Goal: Task Accomplishment & Management: Manage account settings

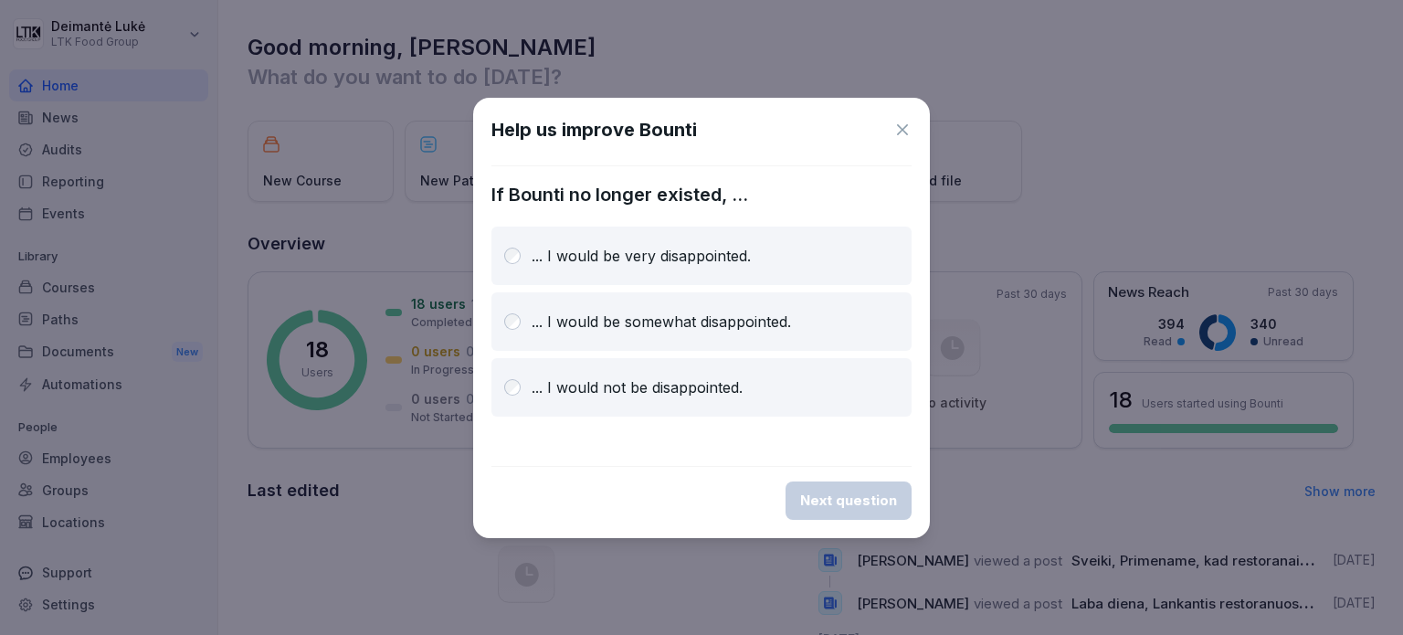
click at [900, 124] on icon at bounding box center [902, 130] width 18 height 18
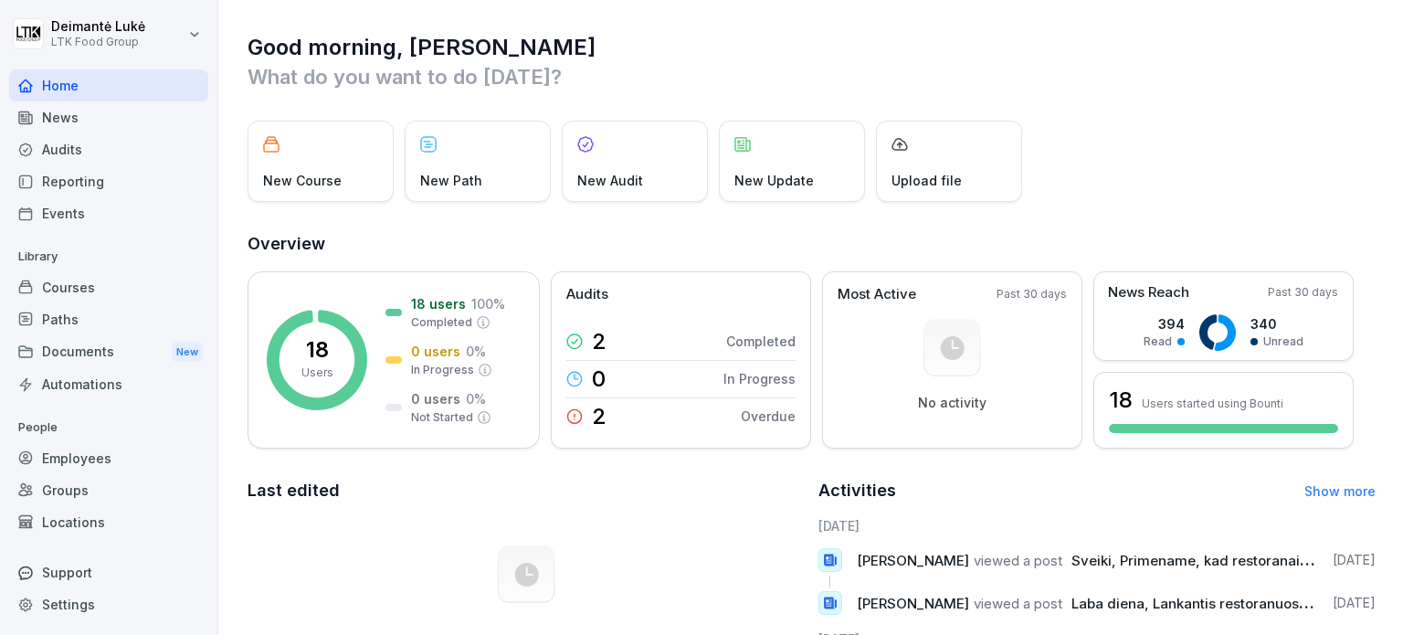
click at [77, 456] on div "Employees" at bounding box center [108, 458] width 199 height 32
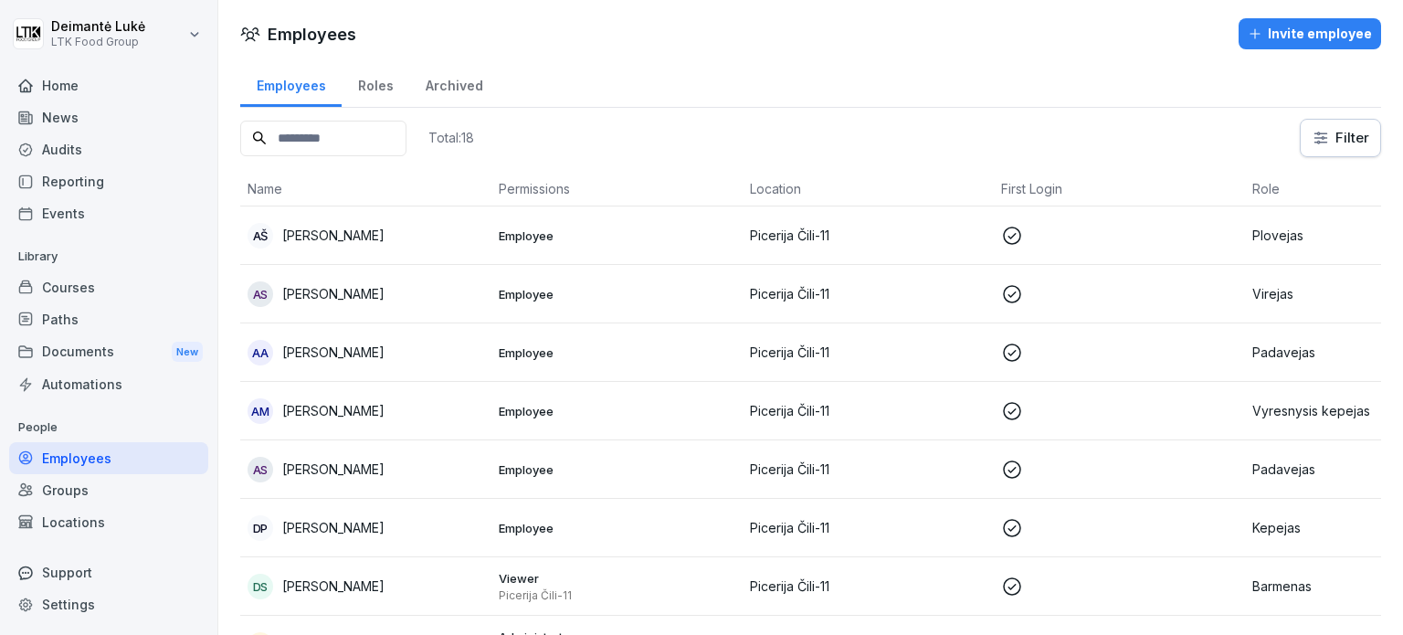
click at [760, 344] on p "Picerija Čili-11" at bounding box center [868, 351] width 237 height 19
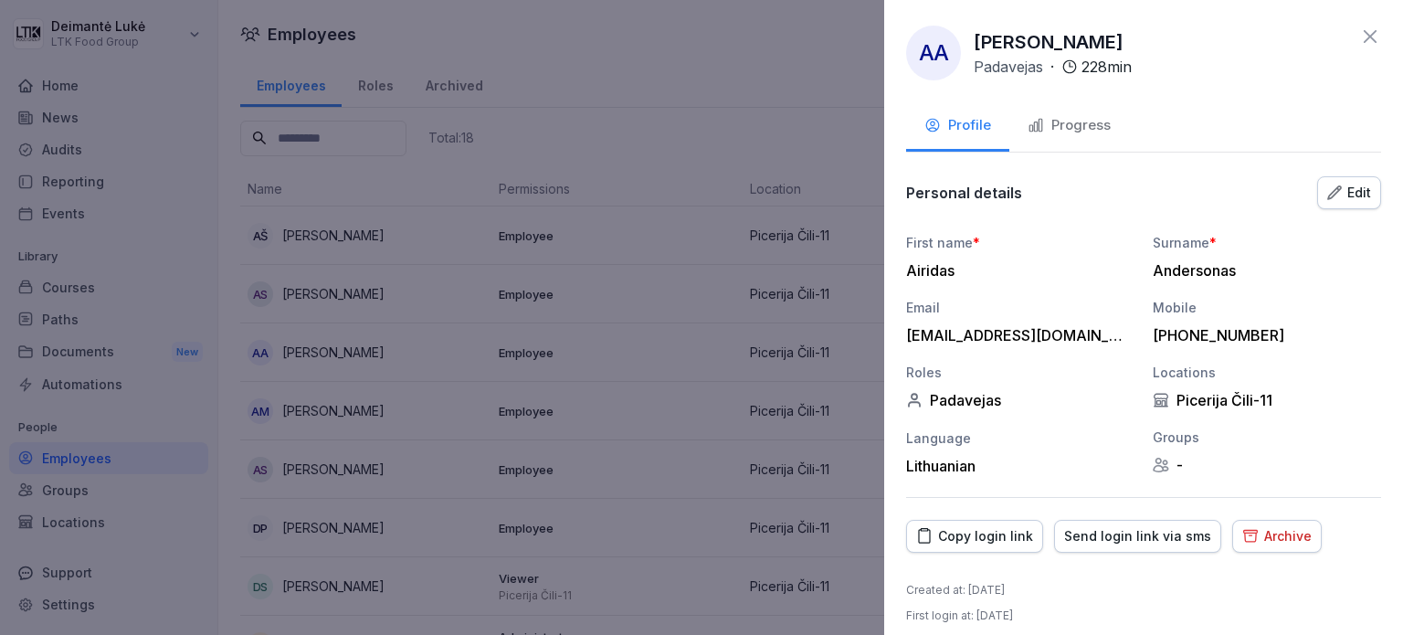
click at [1242, 532] on icon "button" at bounding box center [1250, 535] width 16 height 17
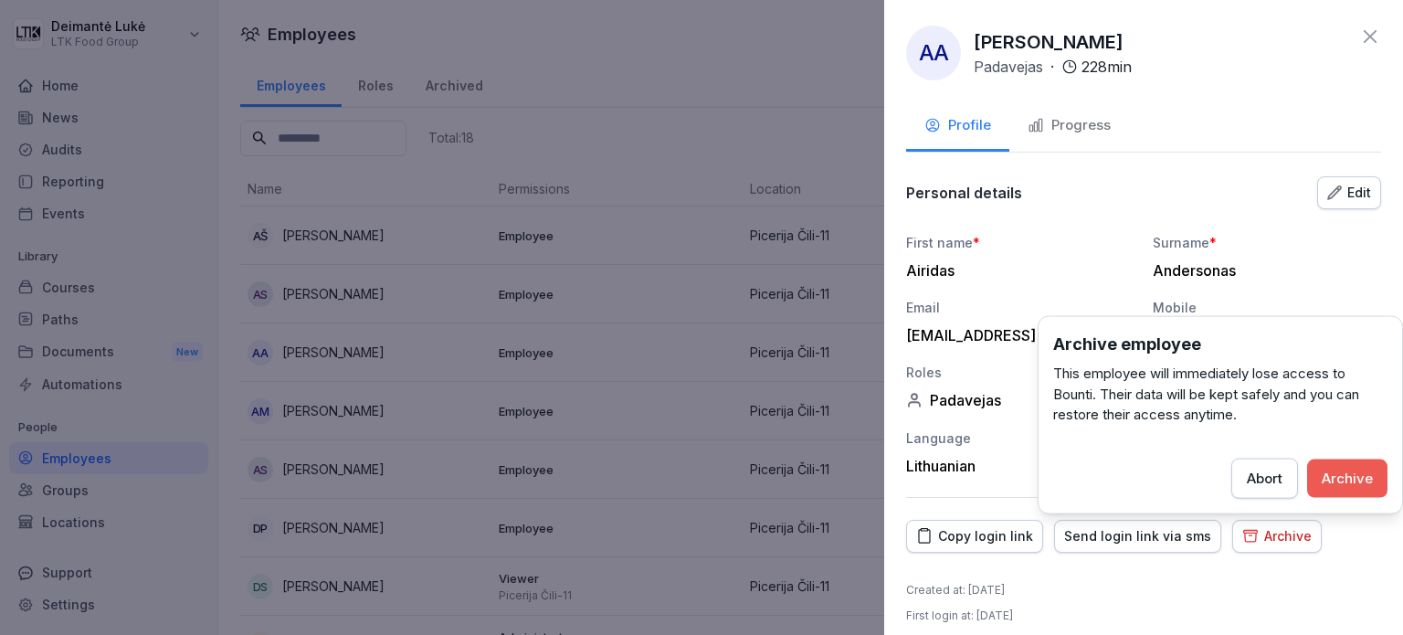
click at [1315, 479] on button "Archive" at bounding box center [1347, 477] width 80 height 38
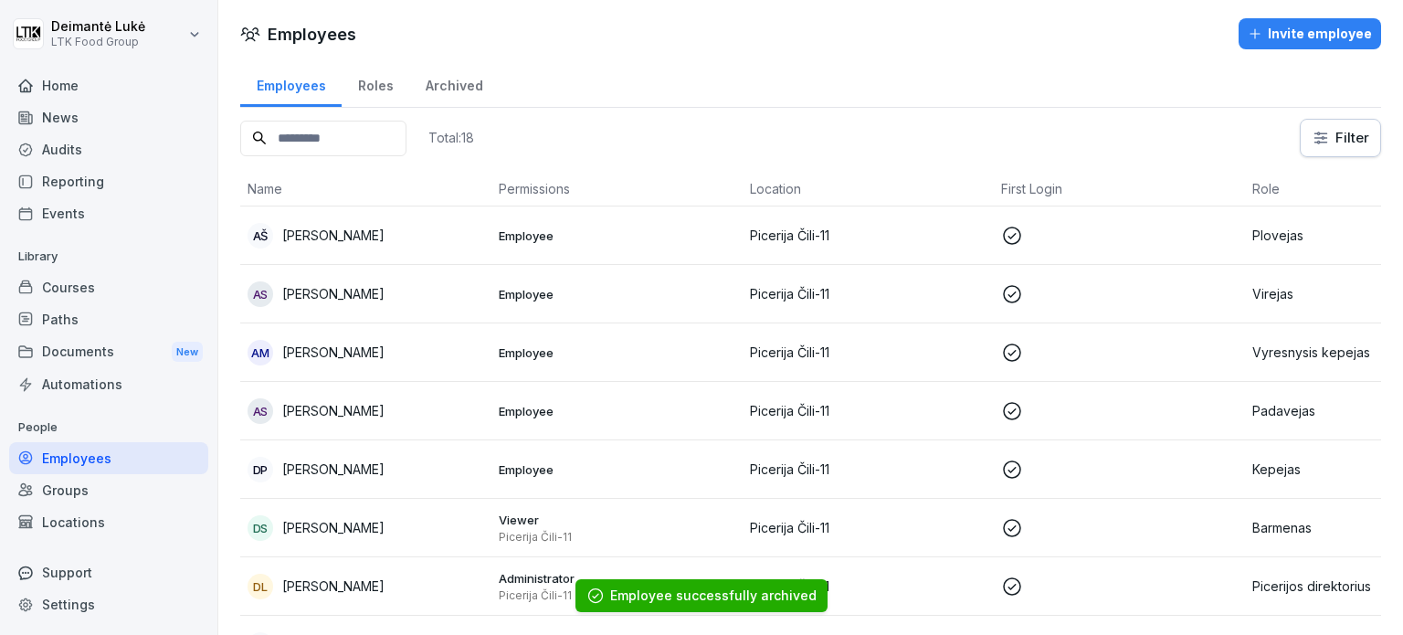
click at [630, 354] on p "Employee" at bounding box center [617, 352] width 237 height 16
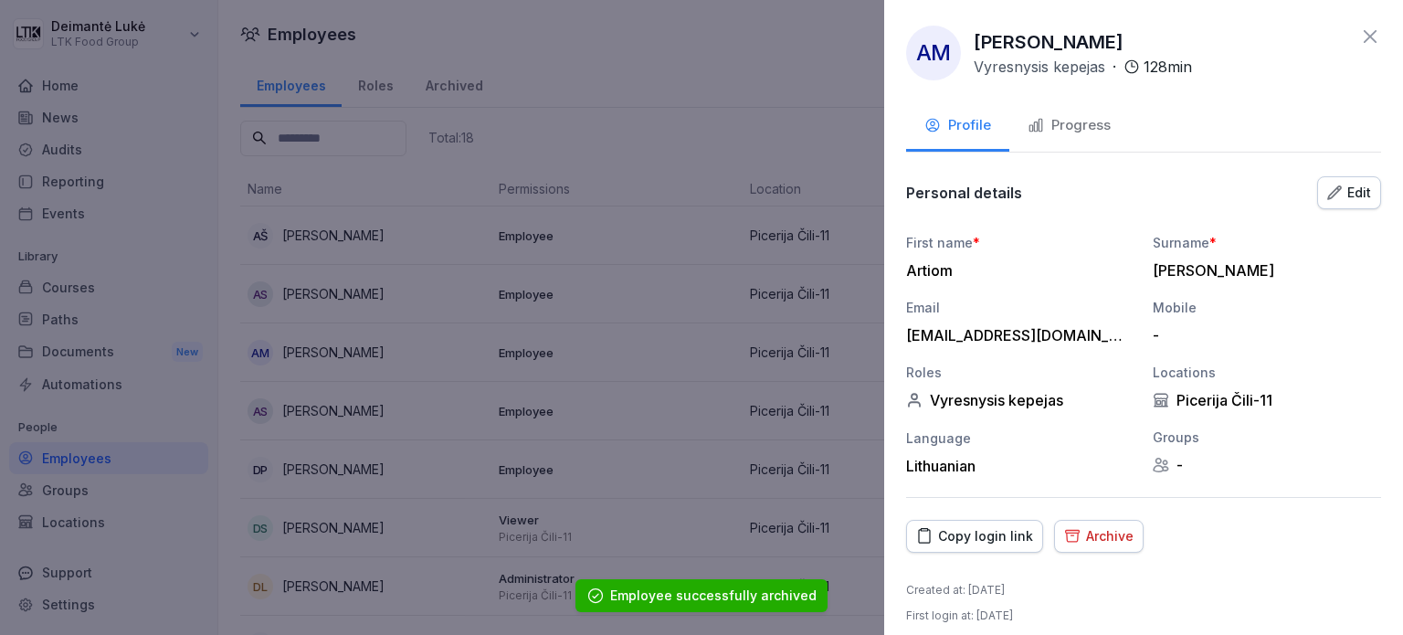
click at [1108, 526] on div "Archive" at bounding box center [1098, 536] width 69 height 20
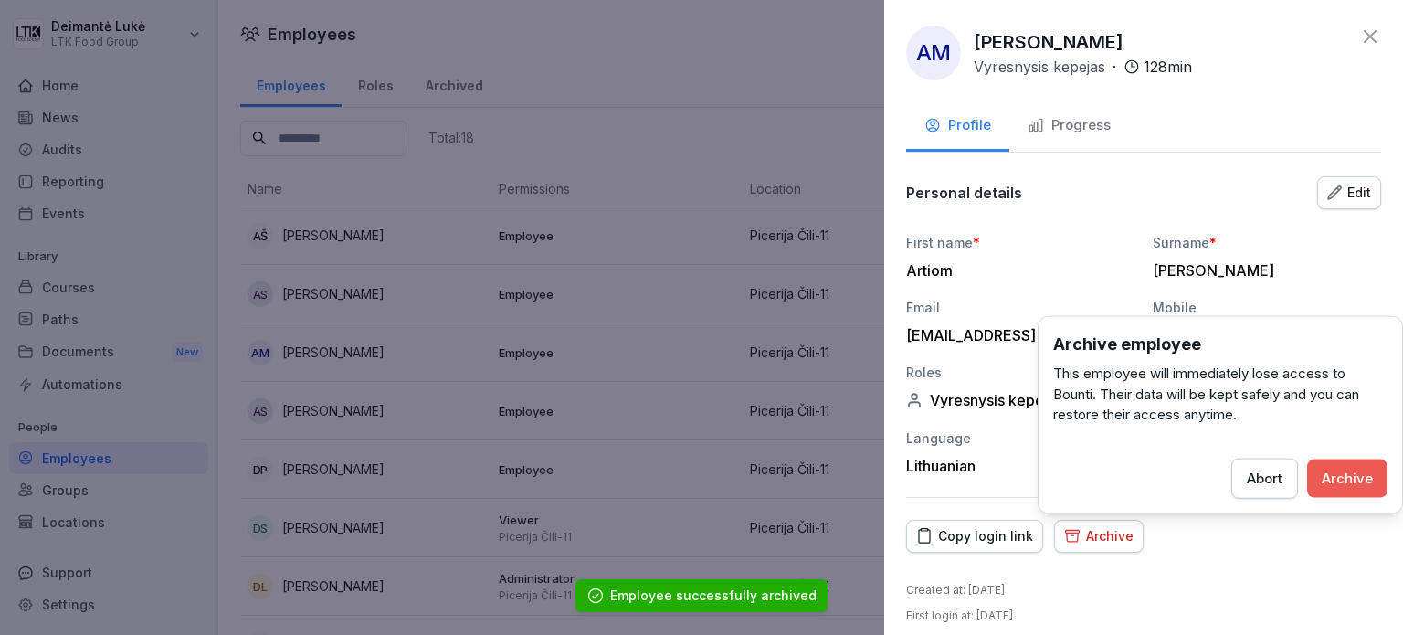
click at [1342, 488] on button "Archive" at bounding box center [1347, 477] width 80 height 38
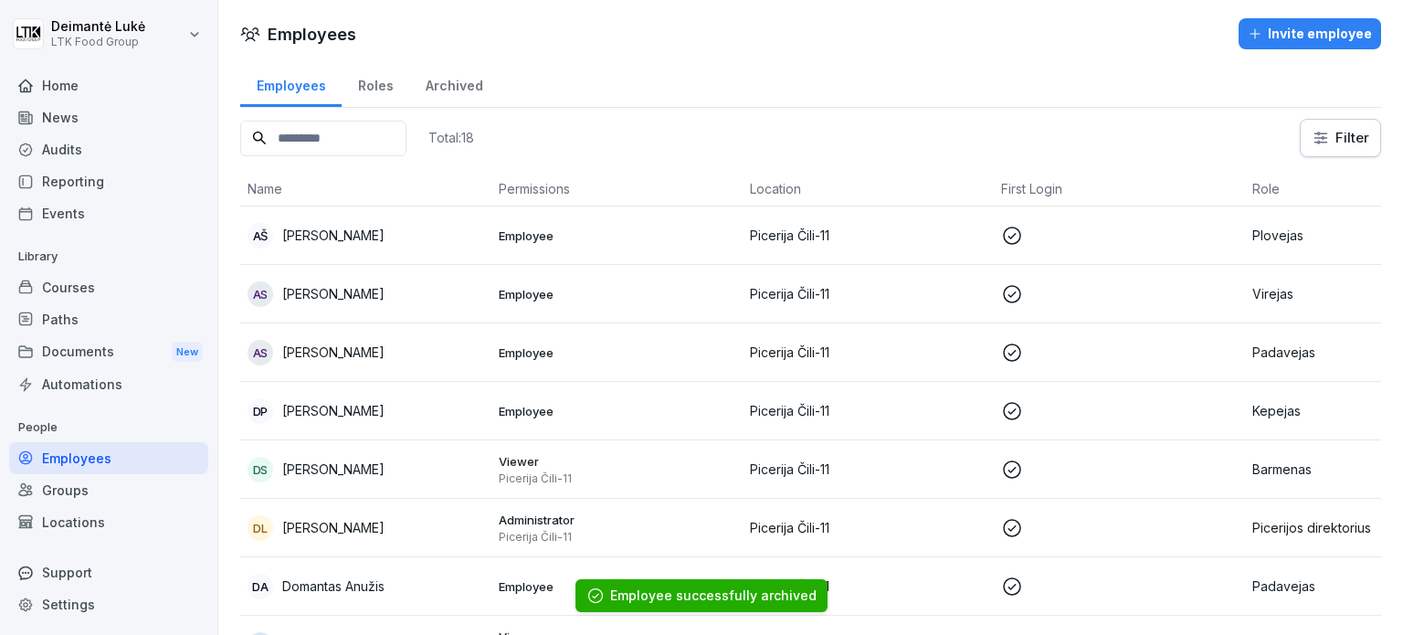
click at [594, 358] on p "Employee" at bounding box center [617, 352] width 237 height 16
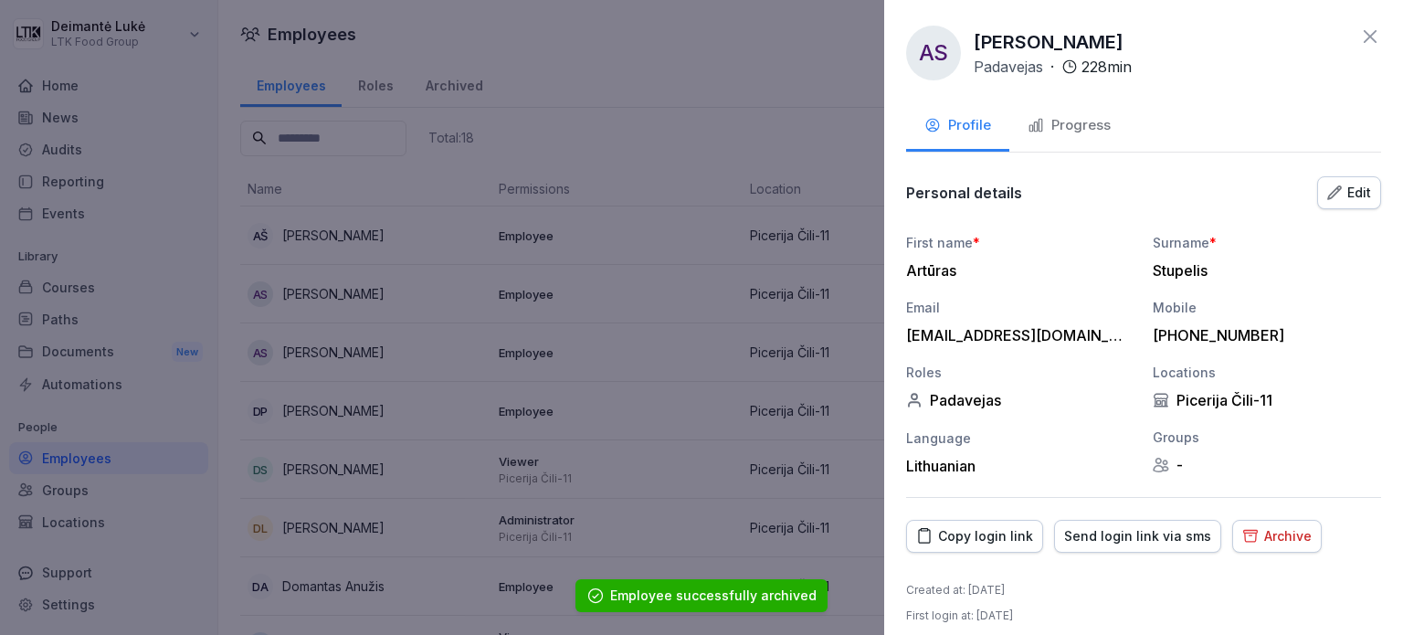
click at [1232, 537] on button "Archive" at bounding box center [1276, 536] width 89 height 33
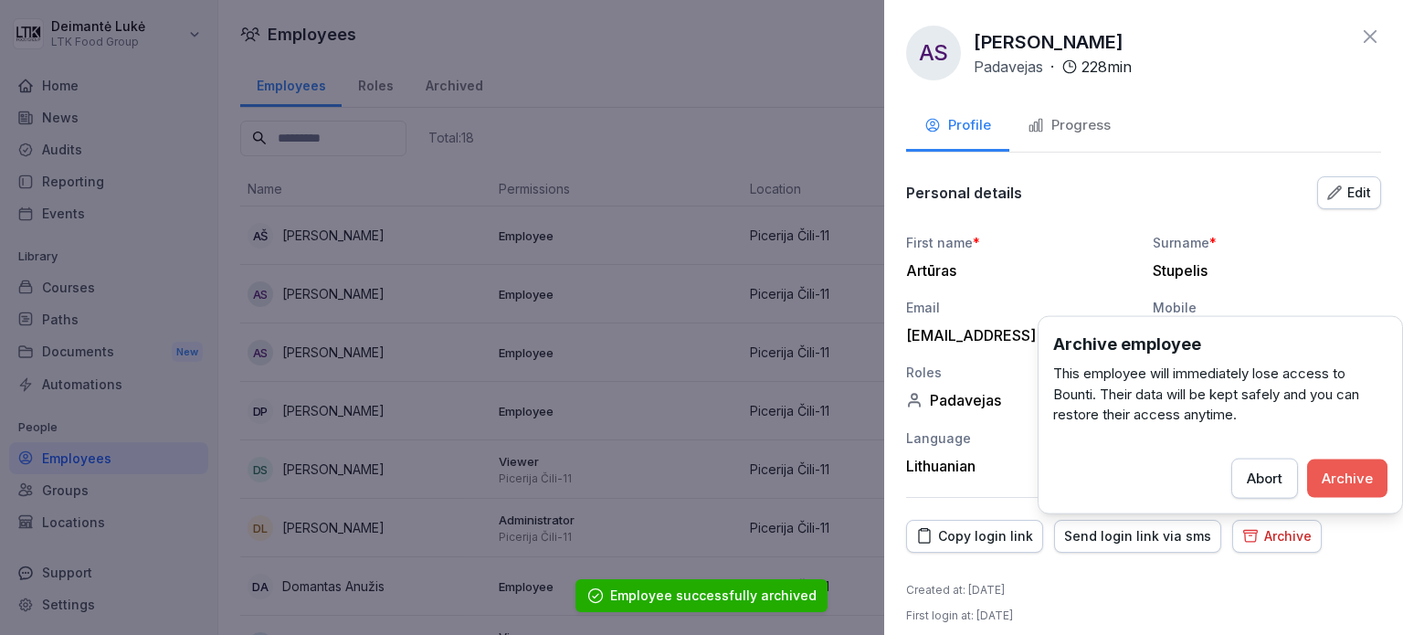
click at [1343, 475] on div "Archive" at bounding box center [1346, 478] width 51 height 20
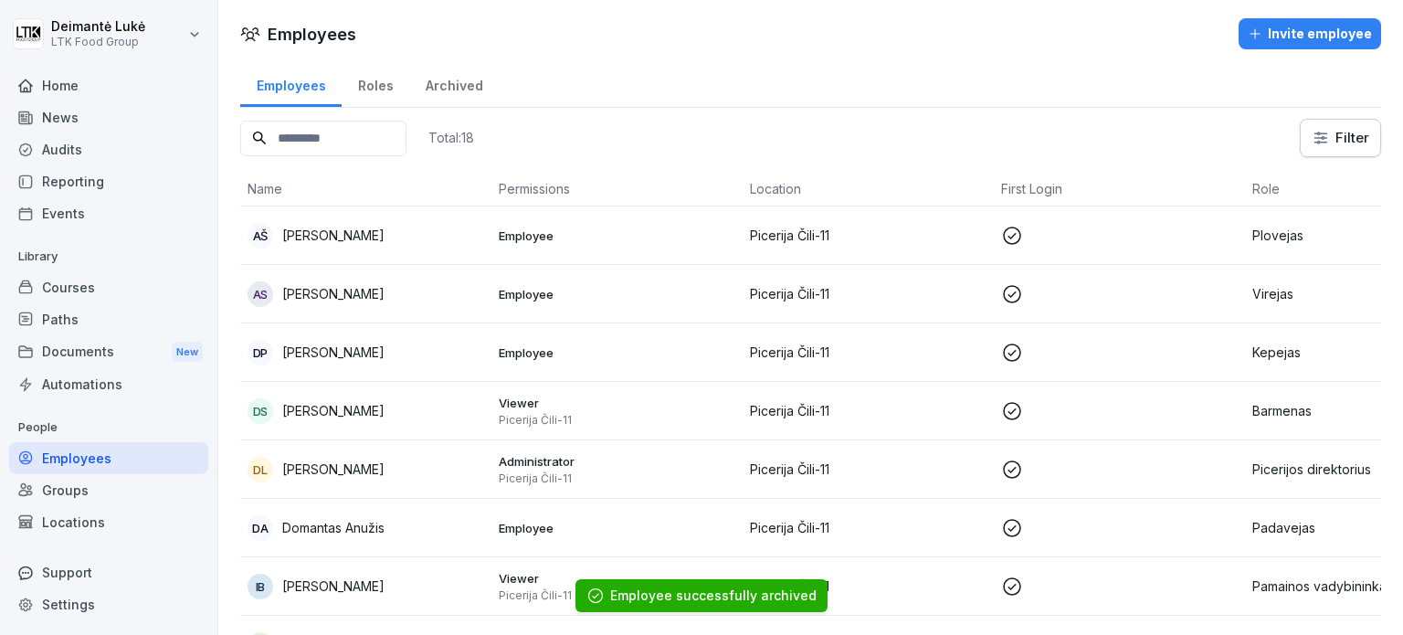
click at [736, 352] on td "Employee" at bounding box center [616, 352] width 251 height 58
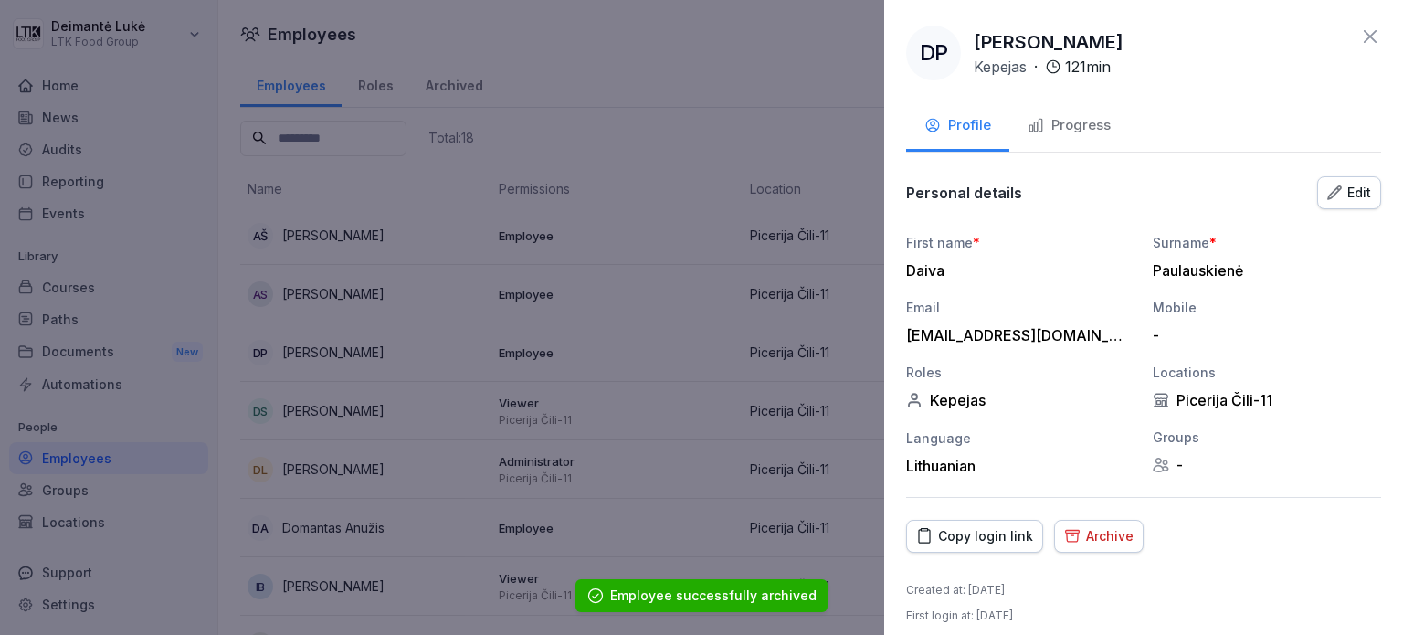
click at [1110, 530] on div "Archive" at bounding box center [1098, 536] width 69 height 20
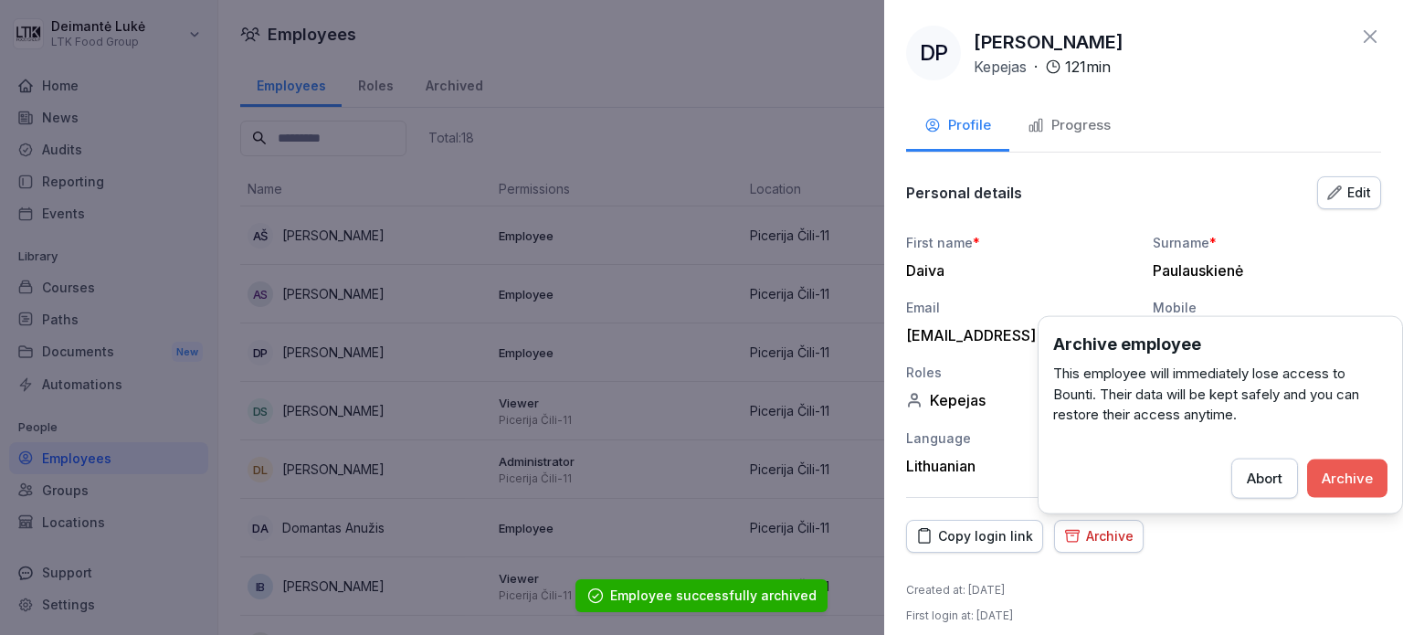
click at [1336, 482] on div "Archive" at bounding box center [1346, 478] width 51 height 20
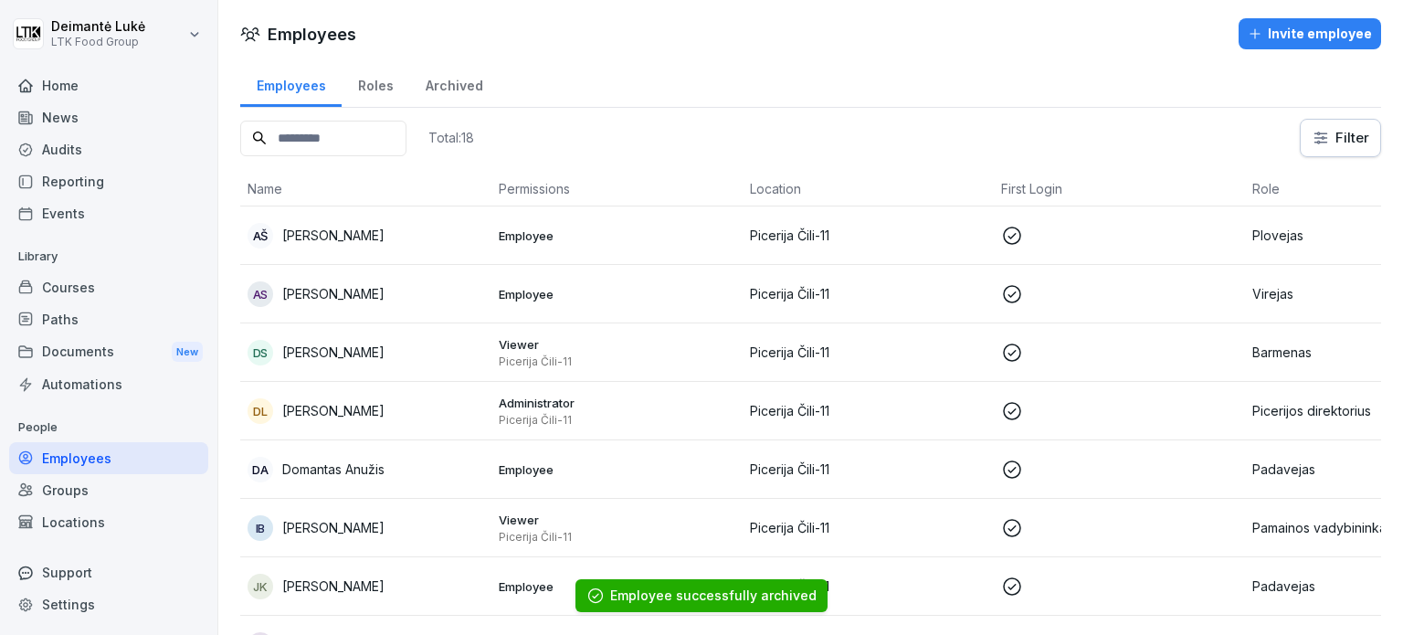
scroll to position [91, 0]
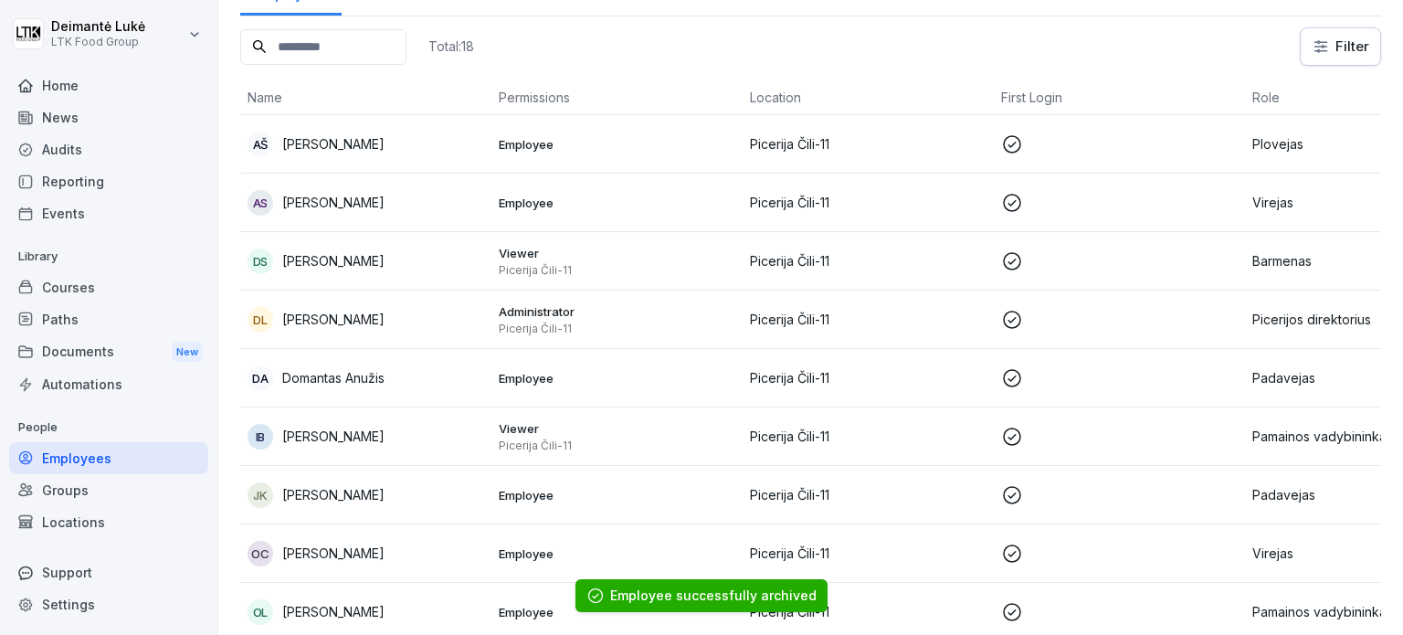
click at [826, 369] on p "Picerija Čili-11" at bounding box center [868, 377] width 237 height 19
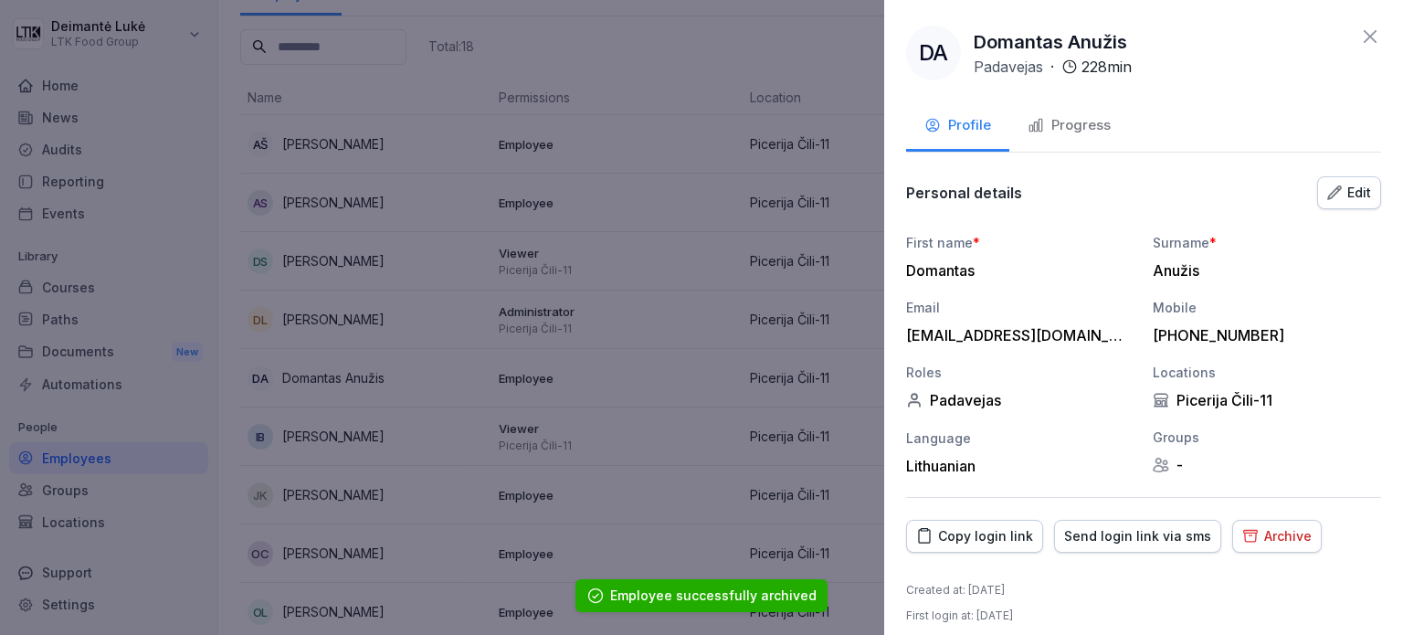
click at [1272, 532] on div "Archive" at bounding box center [1276, 536] width 69 height 20
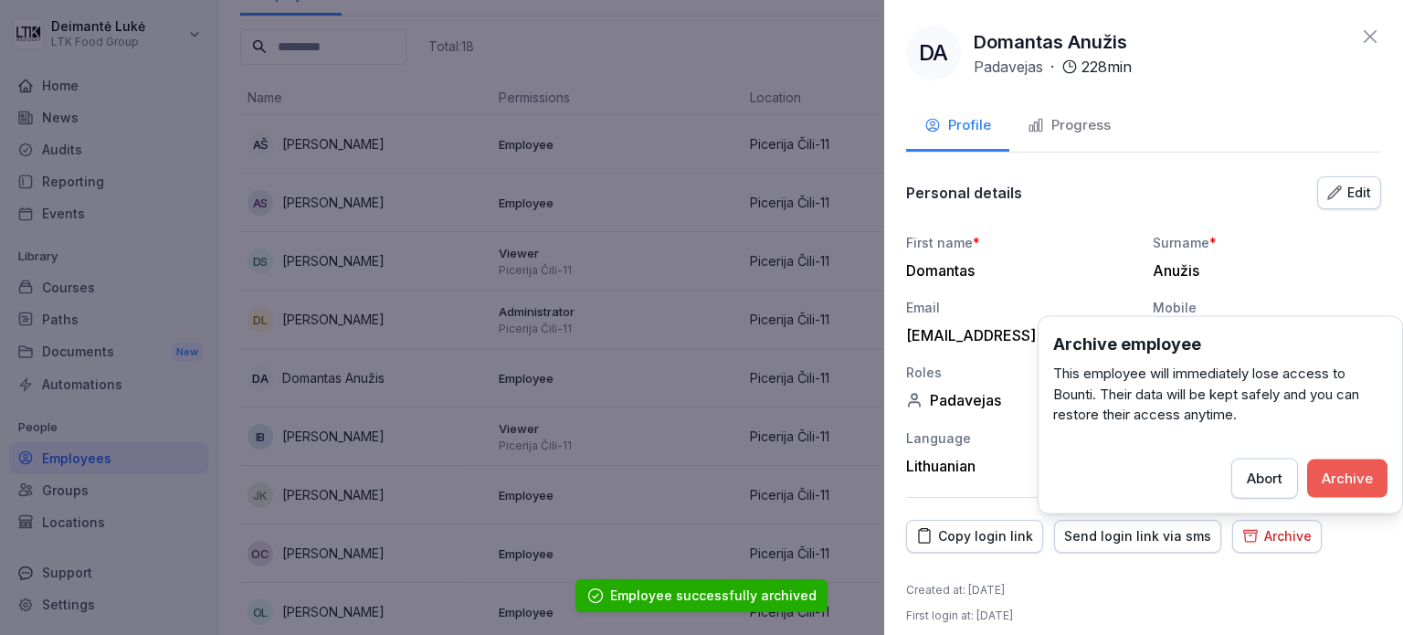
click at [1340, 474] on div "Archive" at bounding box center [1346, 478] width 51 height 20
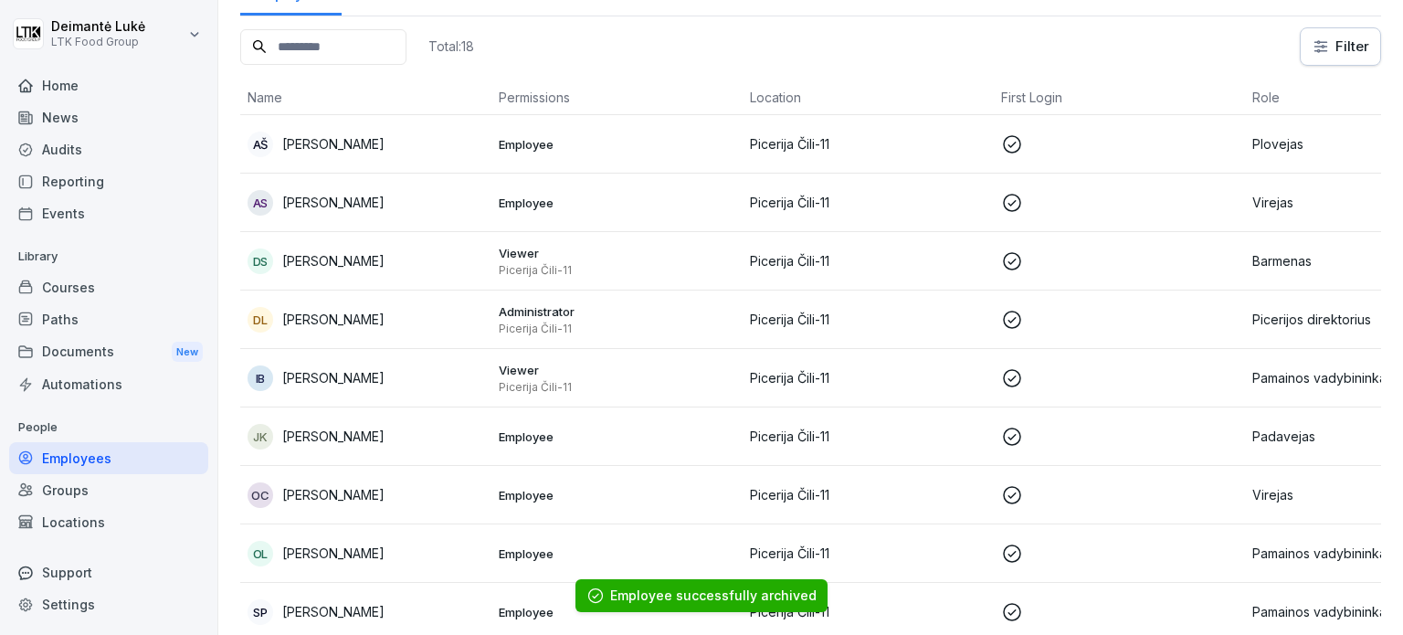
click at [919, 430] on p "Picerija Čili-11" at bounding box center [868, 435] width 237 height 19
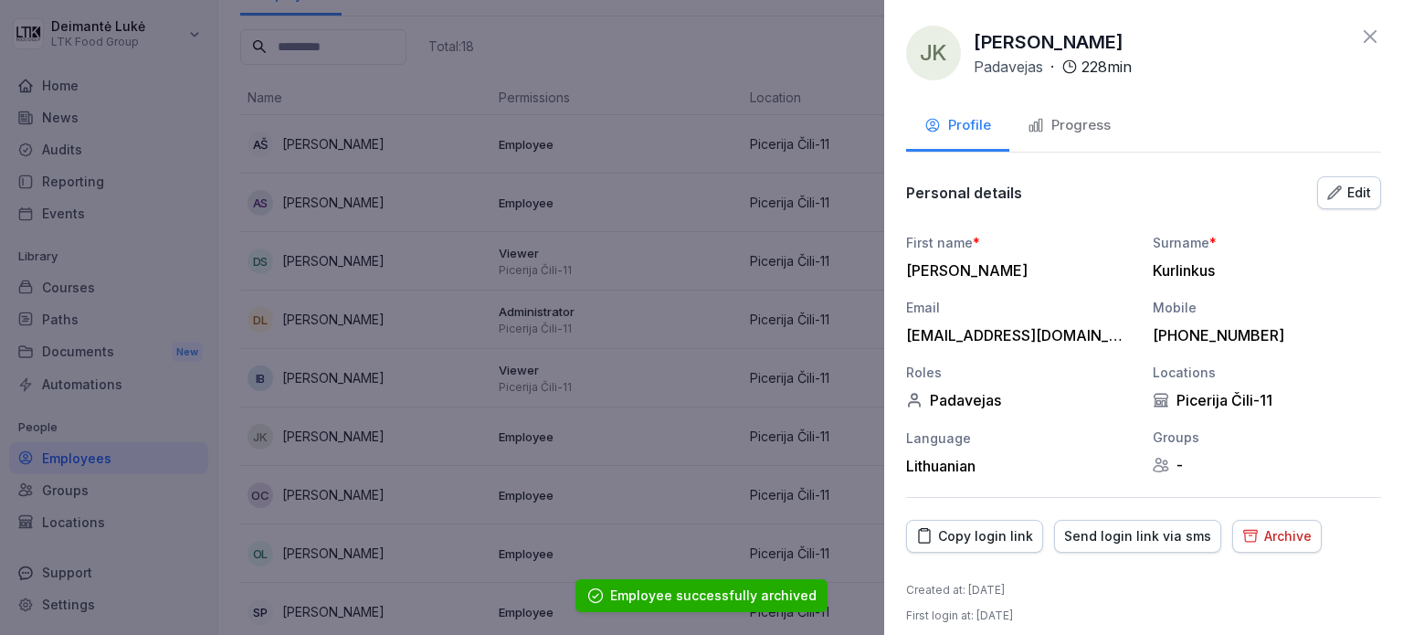
click at [1289, 532] on div "Archive" at bounding box center [1276, 536] width 69 height 20
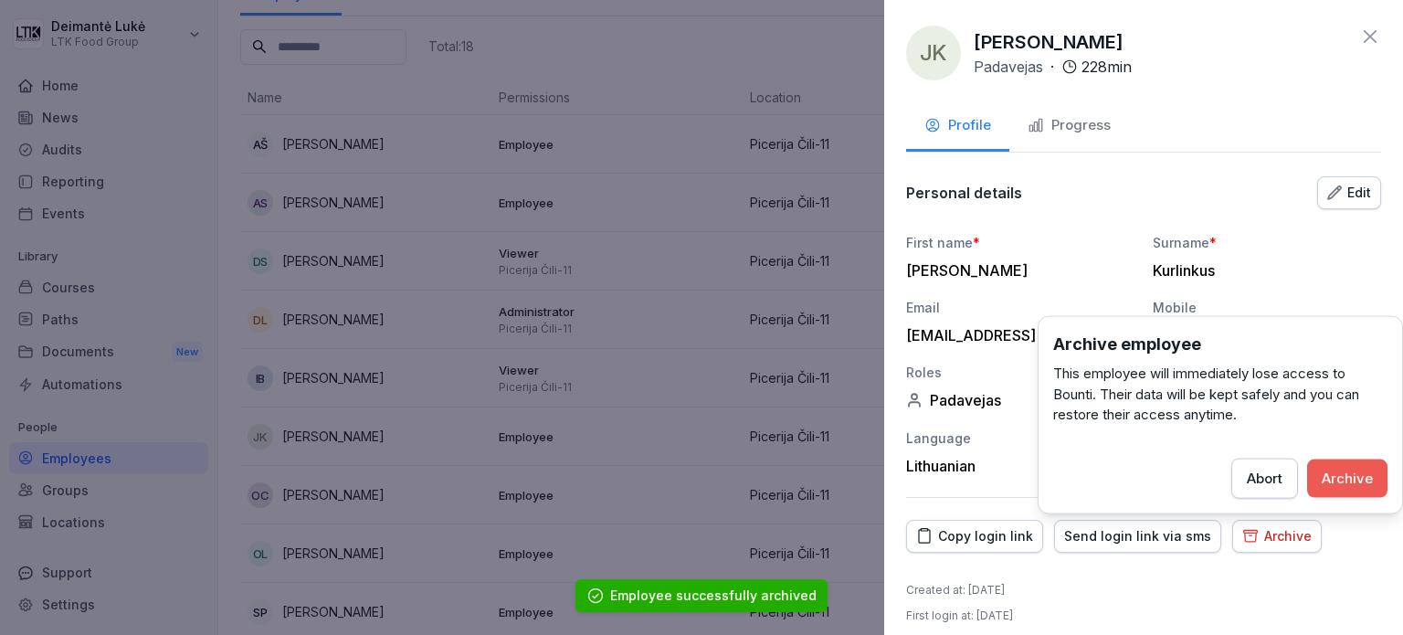
click at [1337, 471] on div "Archive" at bounding box center [1346, 478] width 51 height 20
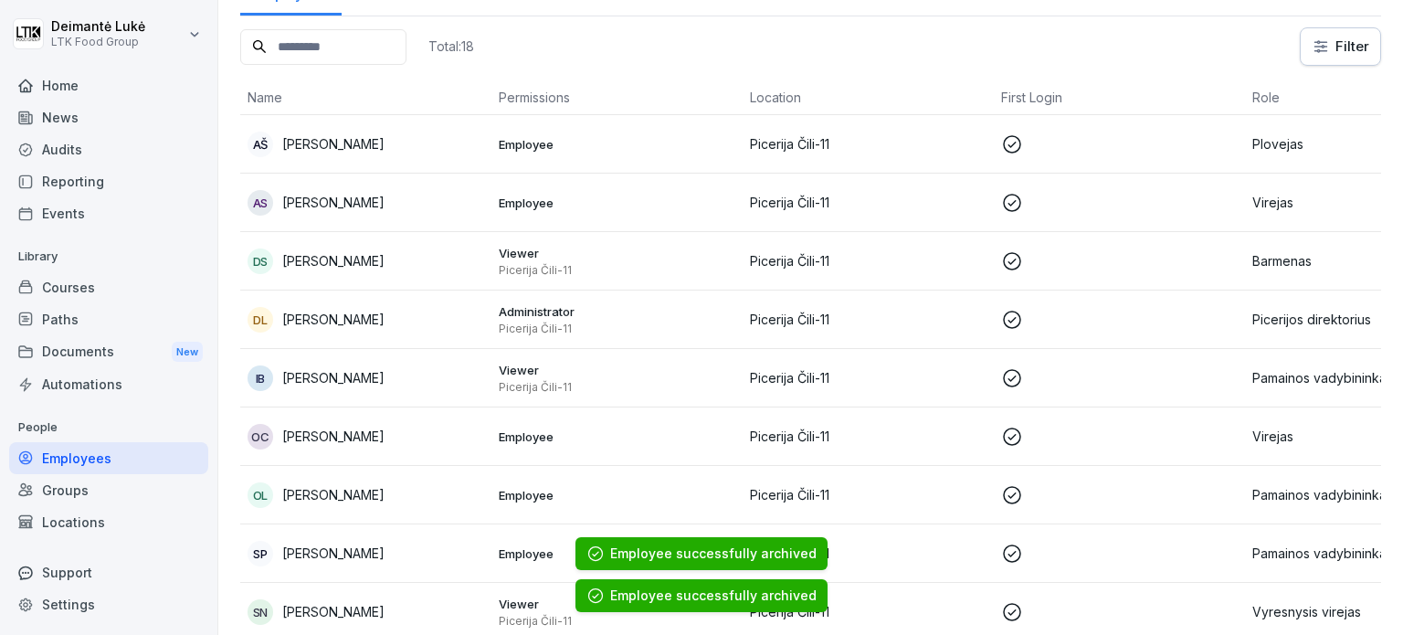
click at [1099, 427] on p at bounding box center [1119, 437] width 237 height 22
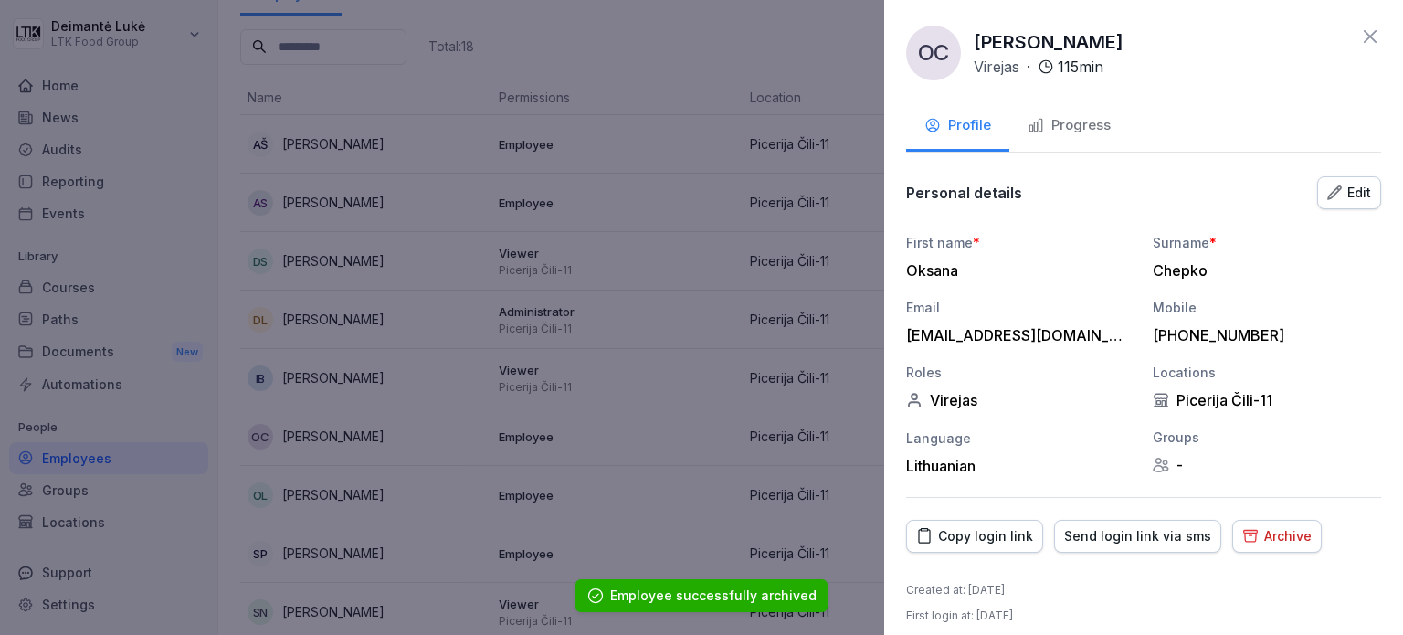
click at [1268, 531] on div "Archive" at bounding box center [1276, 536] width 69 height 20
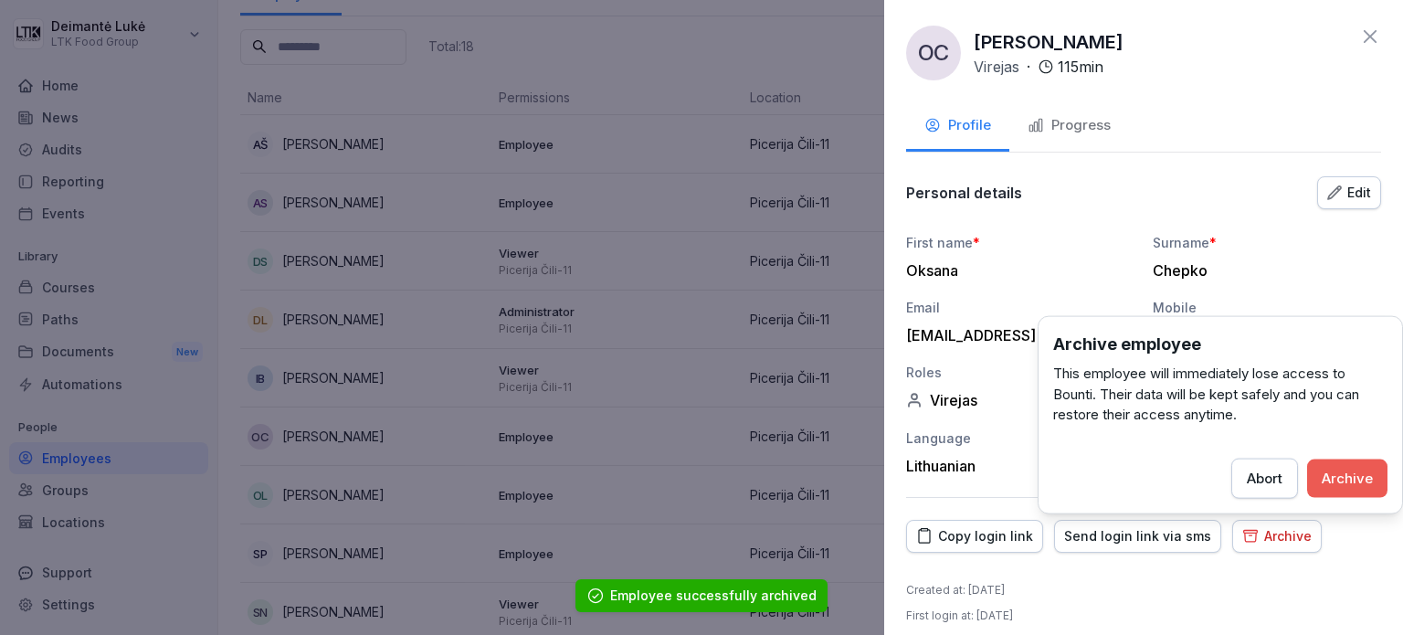
click at [1334, 484] on div "Archive" at bounding box center [1346, 478] width 51 height 20
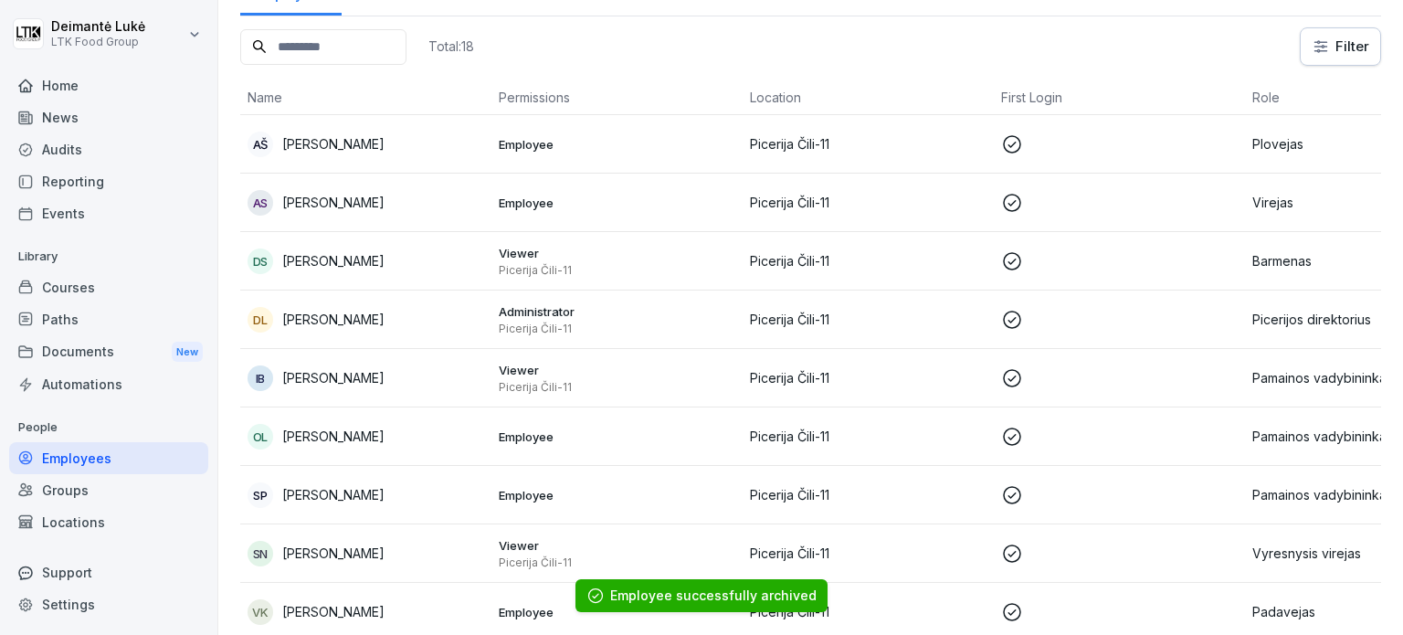
click at [1139, 416] on td at bounding box center [1119, 436] width 251 height 58
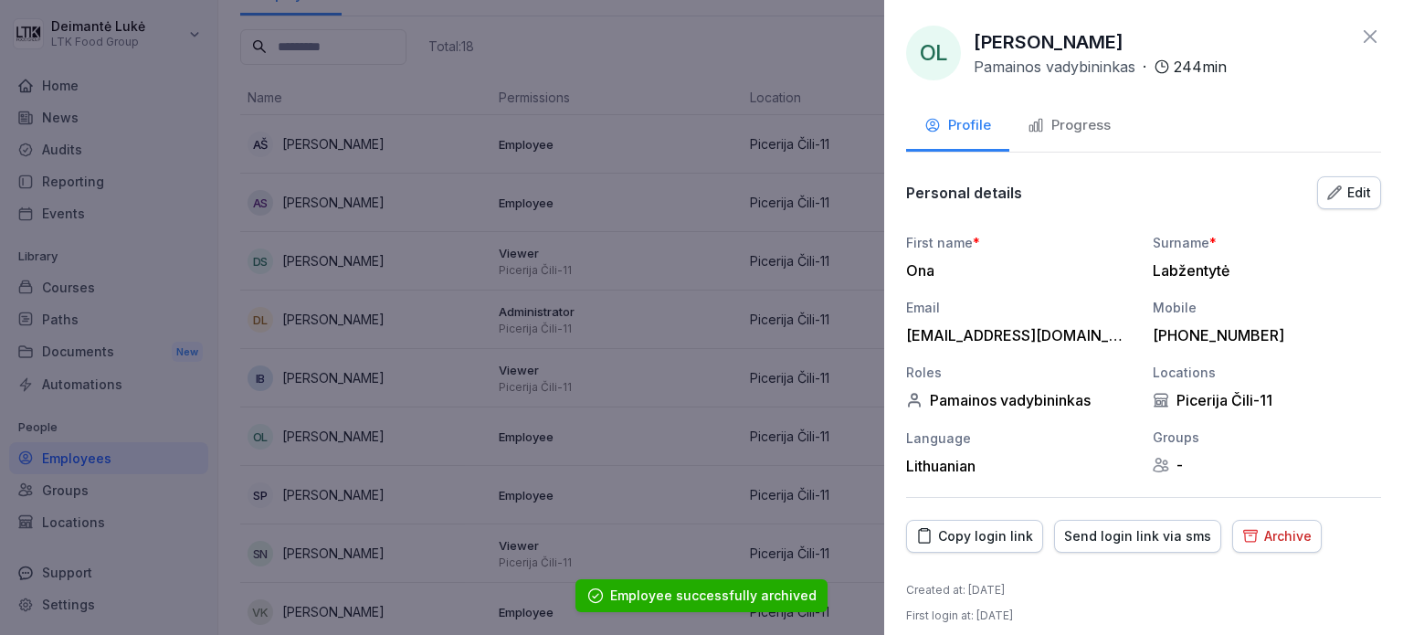
click at [1271, 535] on div "Archive" at bounding box center [1276, 536] width 69 height 20
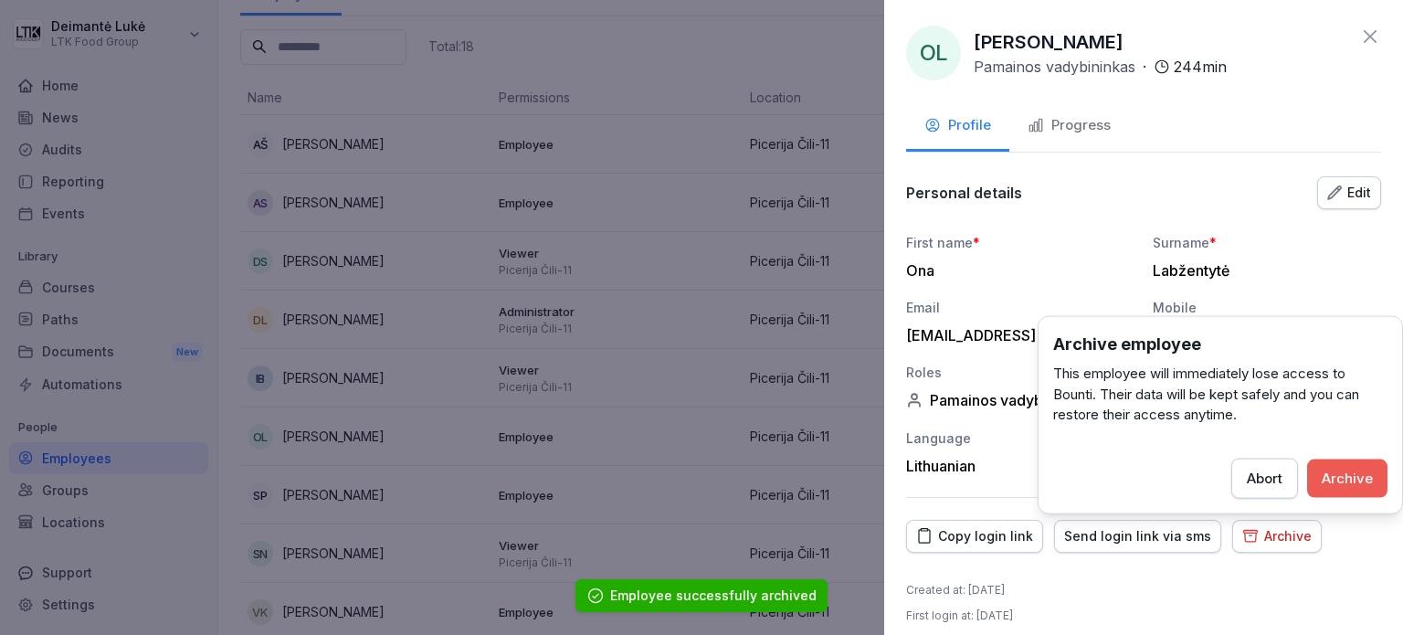
click at [1330, 485] on div "Archive" at bounding box center [1346, 478] width 51 height 20
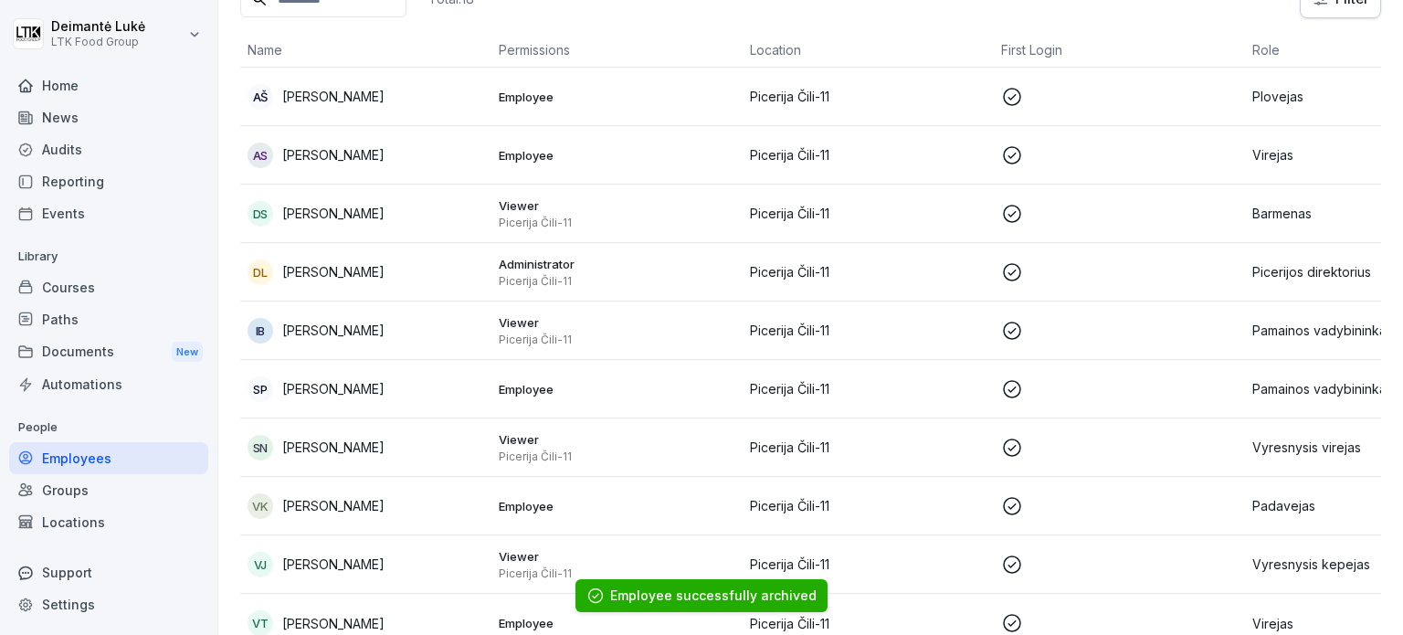
scroll to position [183, 0]
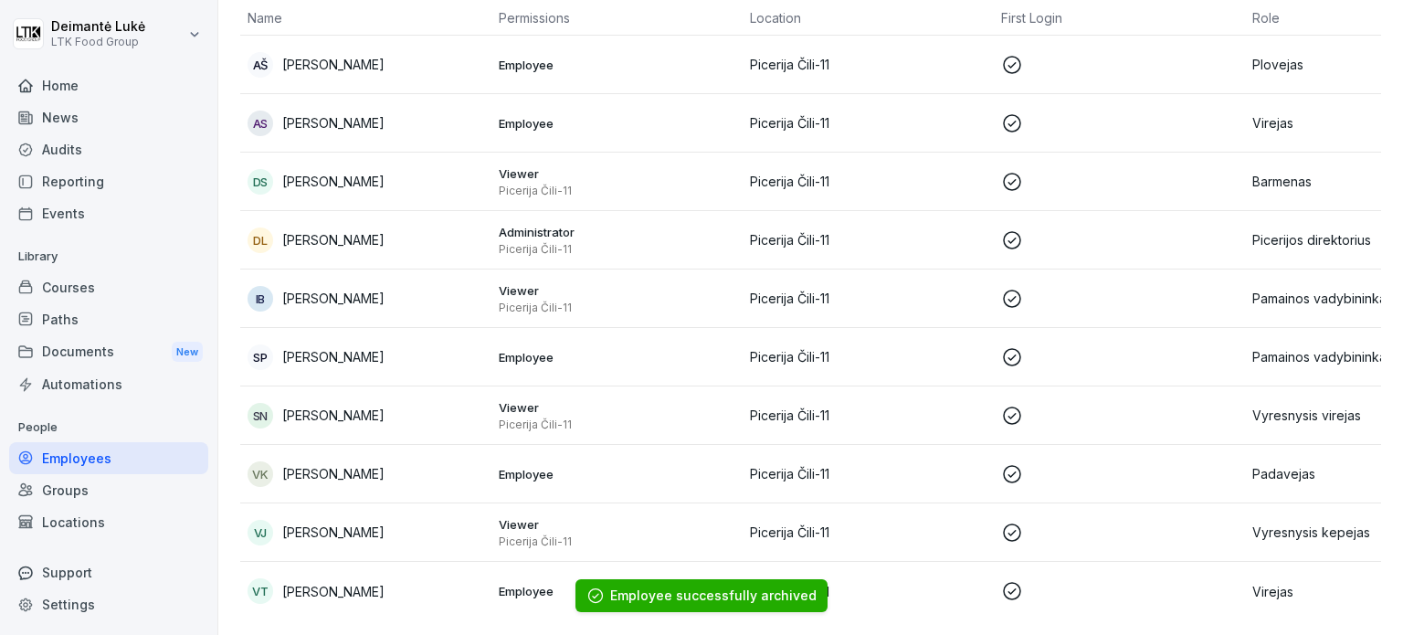
click at [1173, 463] on p at bounding box center [1119, 474] width 237 height 22
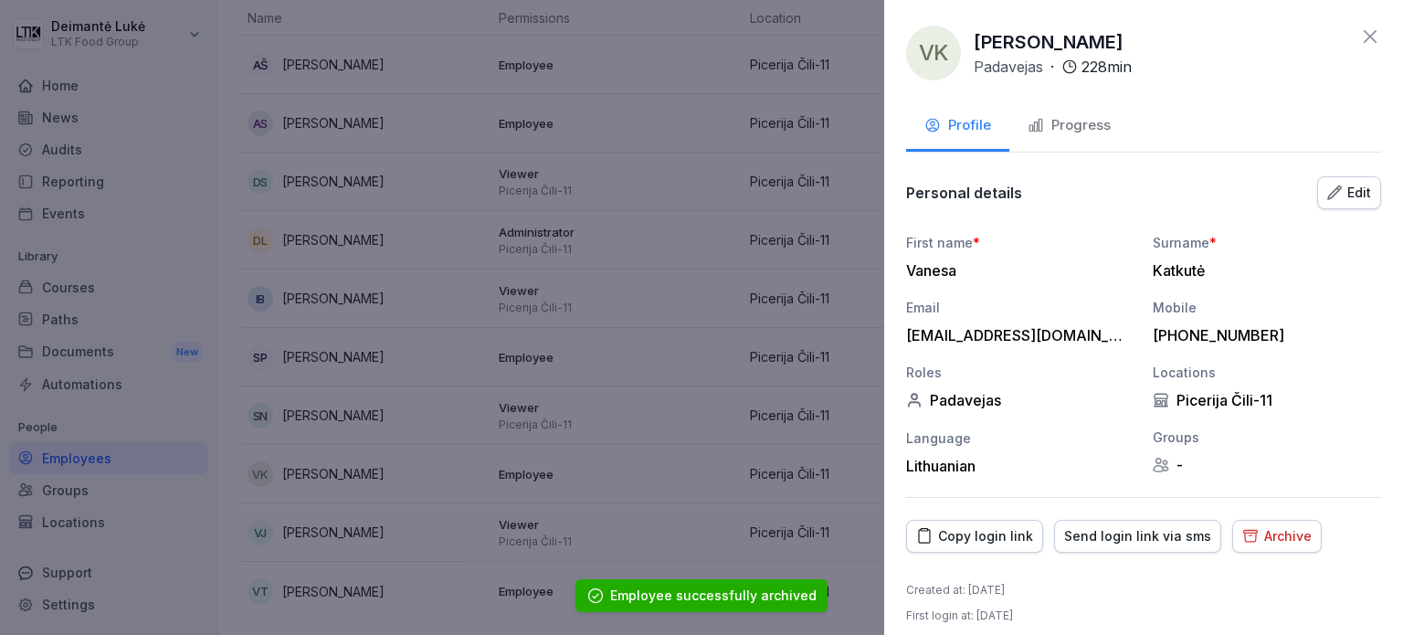
click at [1257, 527] on div "Archive" at bounding box center [1276, 536] width 69 height 20
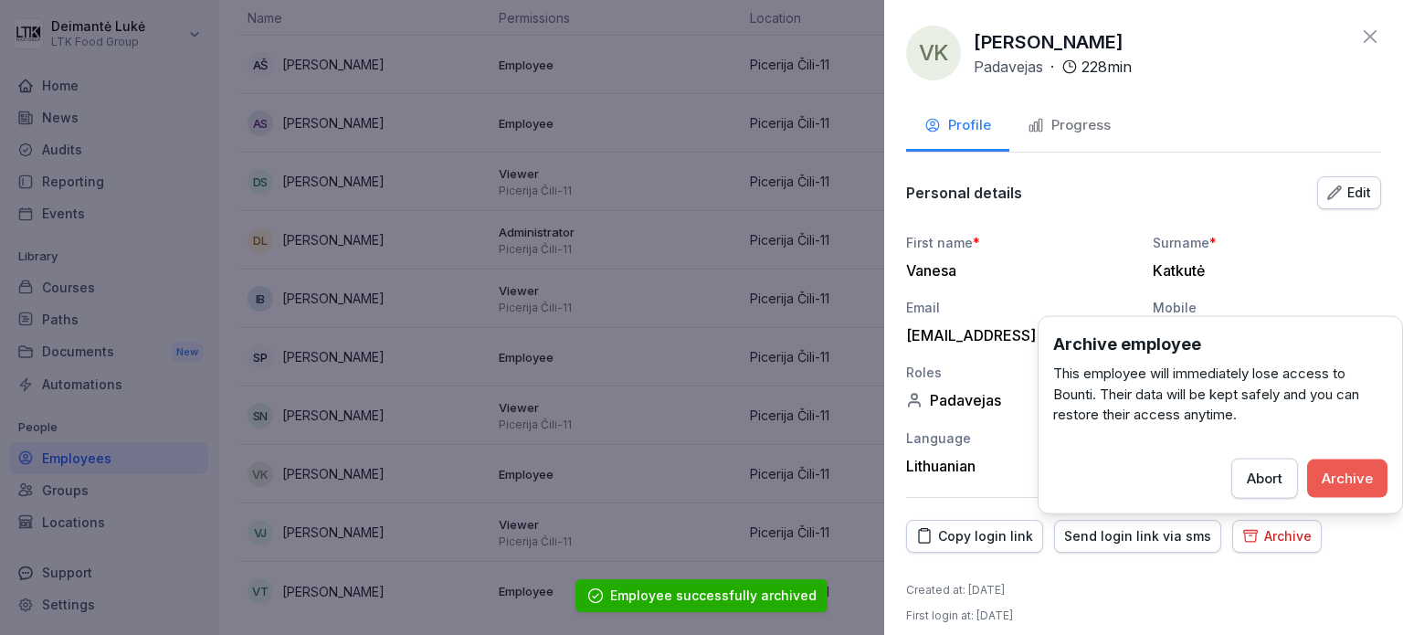
click at [1324, 480] on div "Archive" at bounding box center [1346, 478] width 51 height 20
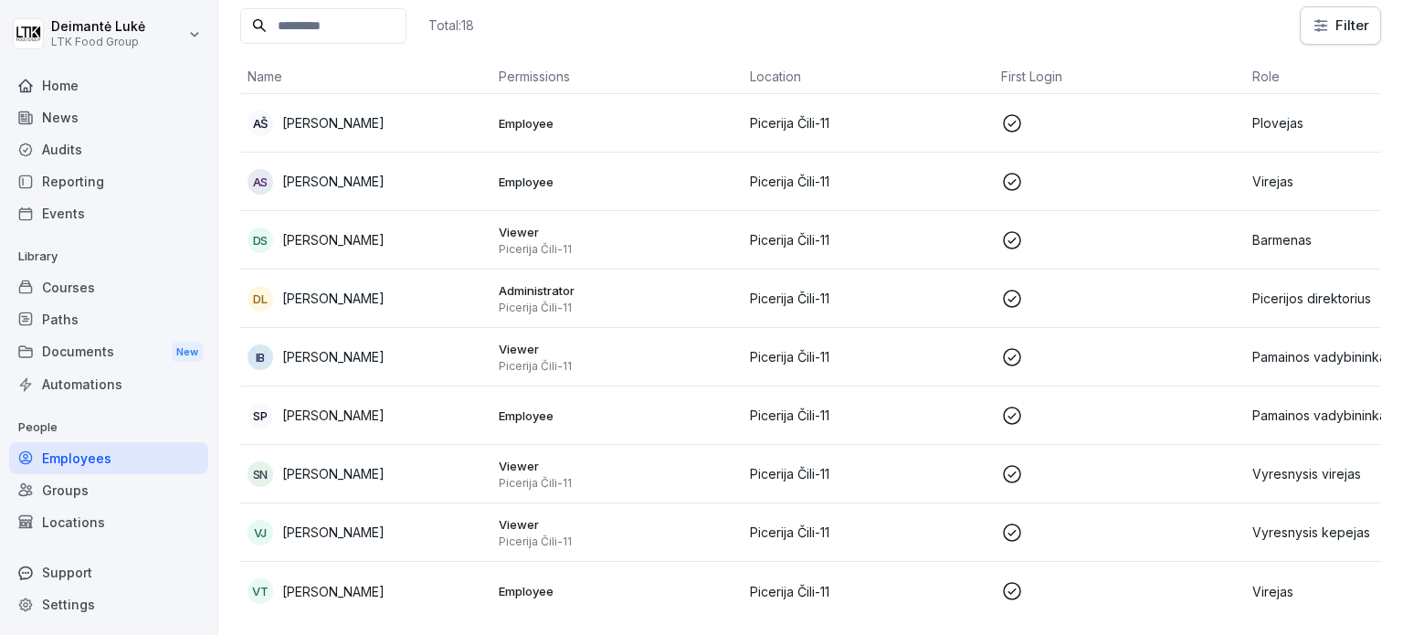
scroll to position [139, 0]
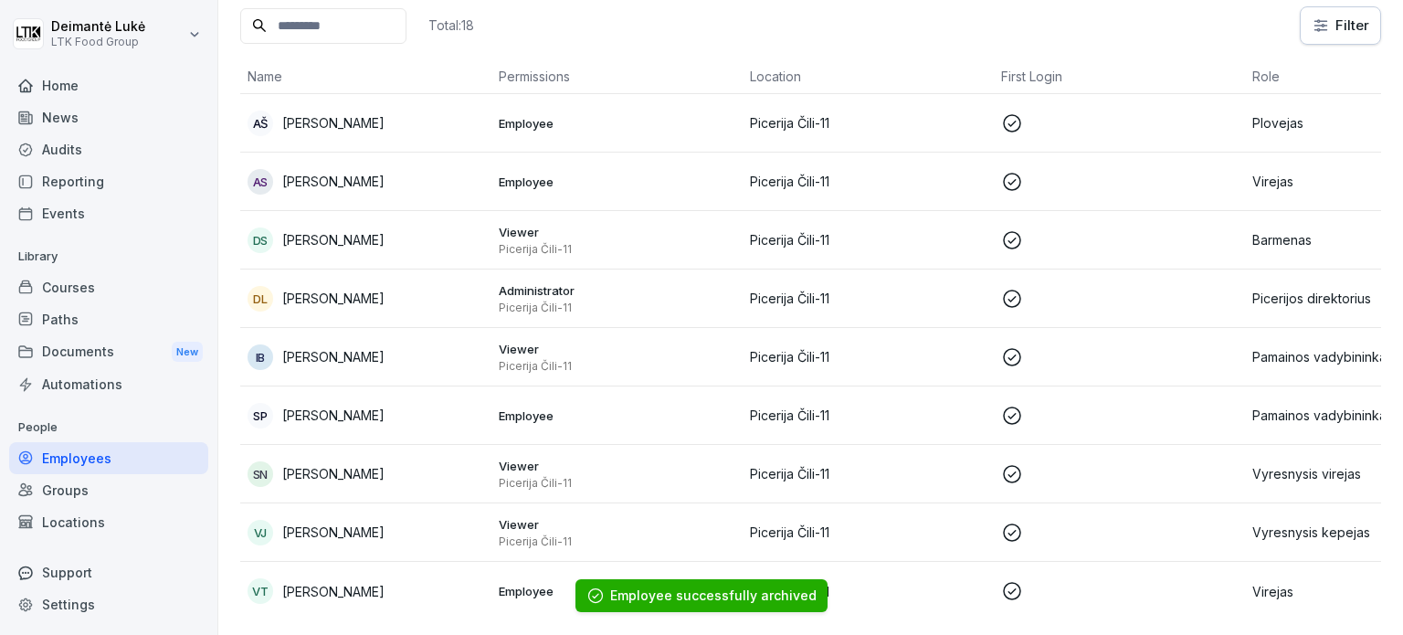
click at [1103, 562] on td at bounding box center [1119, 591] width 251 height 58
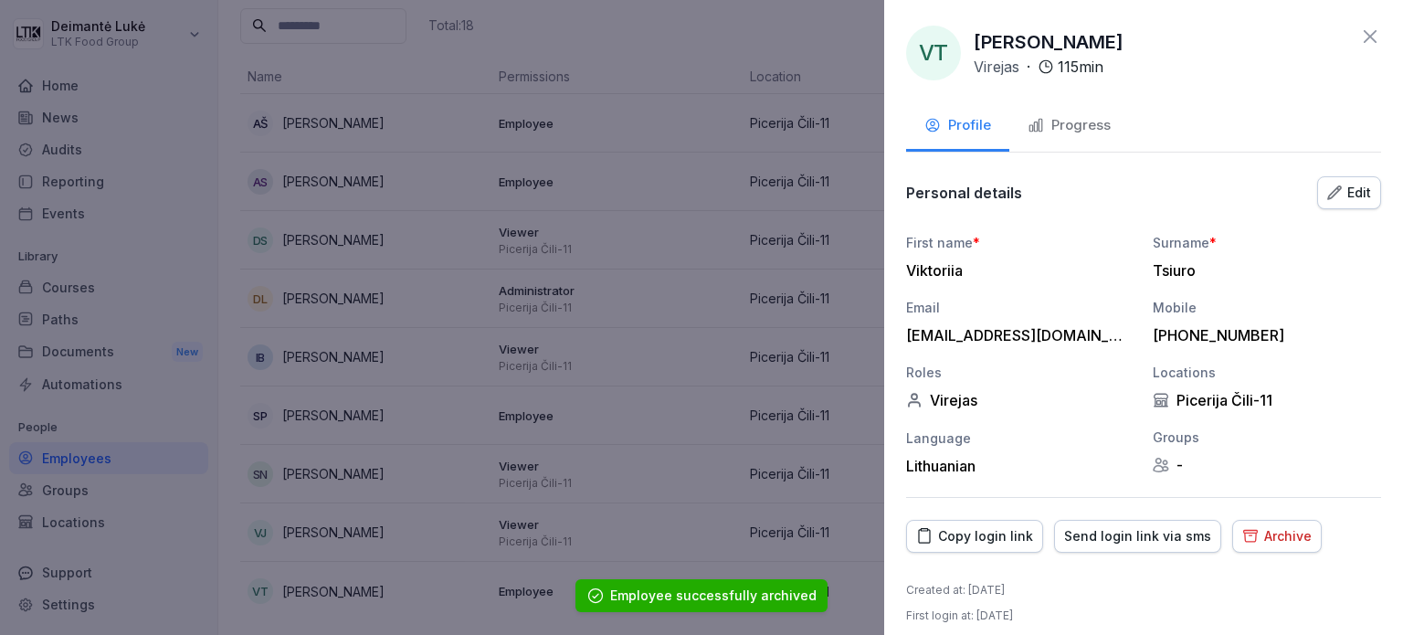
click at [1250, 529] on div "Archive" at bounding box center [1276, 536] width 69 height 20
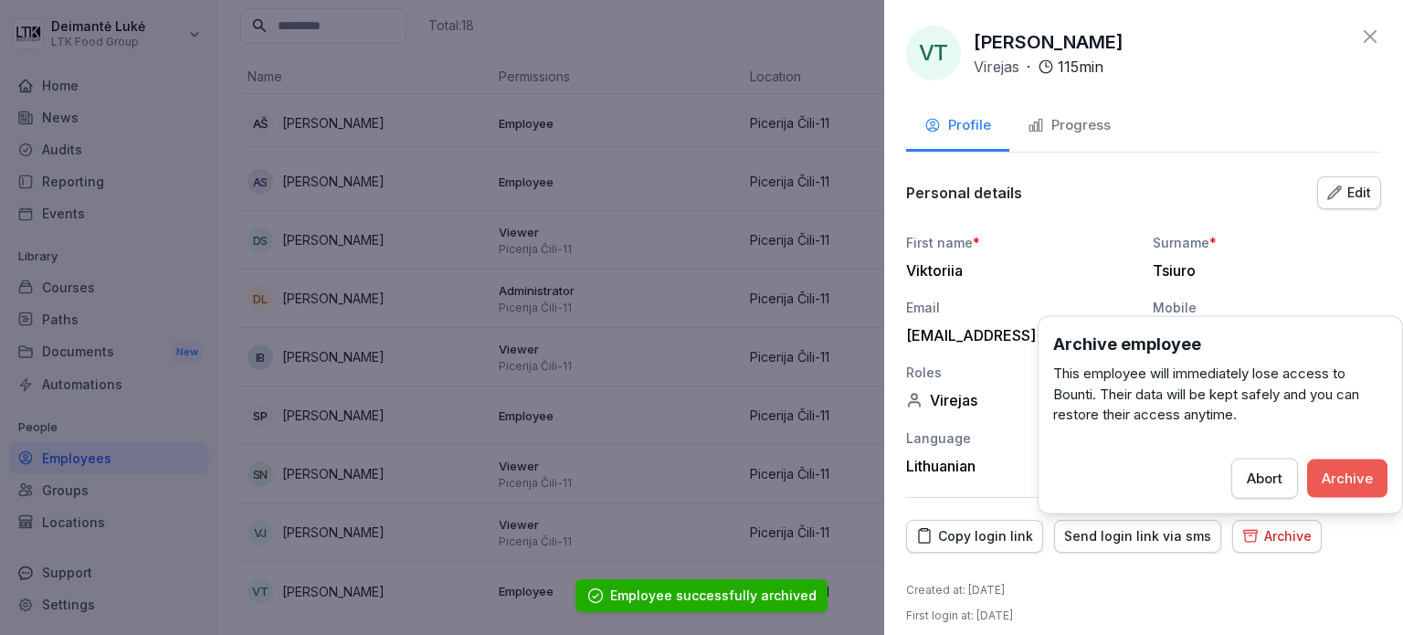
click at [1338, 489] on button "Archive" at bounding box center [1347, 477] width 80 height 38
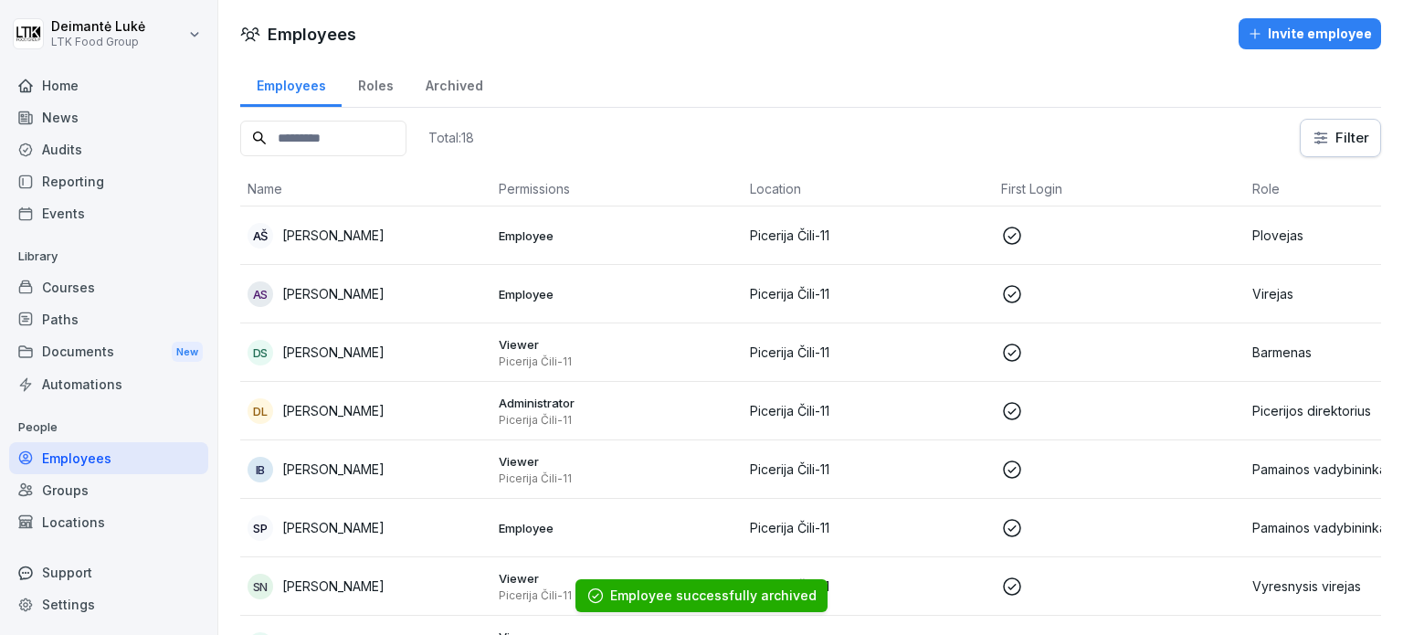
scroll to position [80, 0]
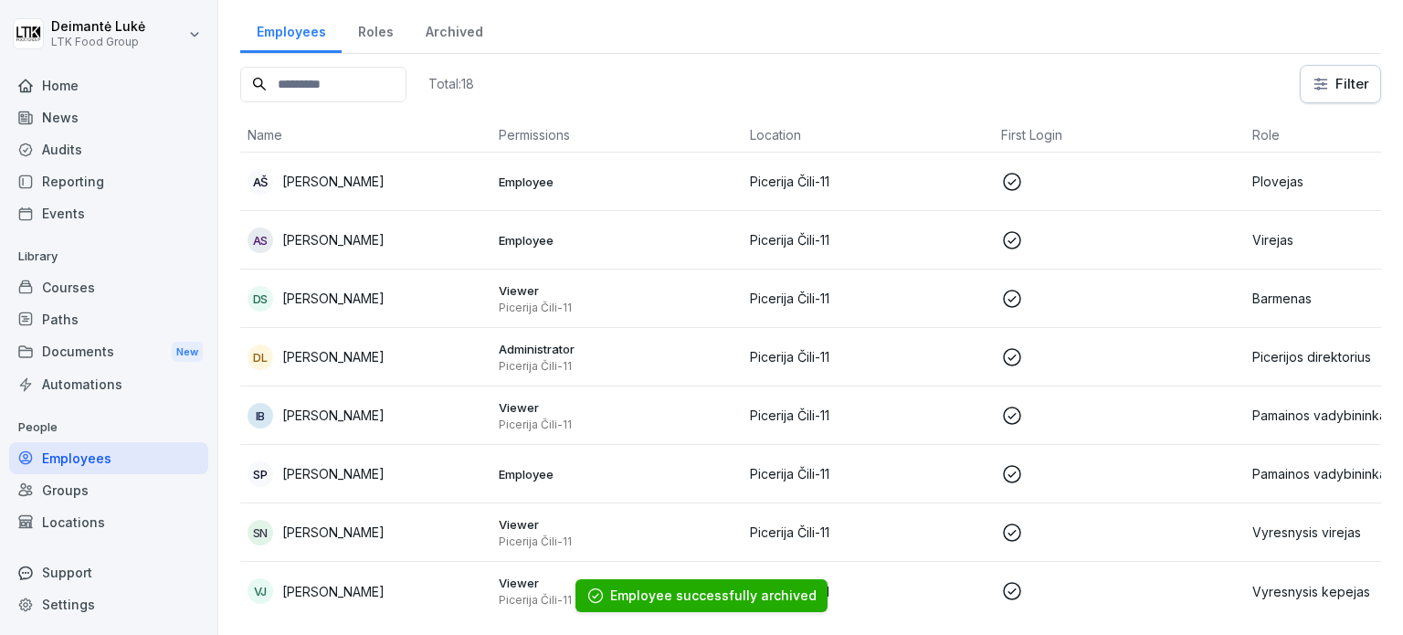
click at [71, 94] on div "Home" at bounding box center [108, 85] width 199 height 32
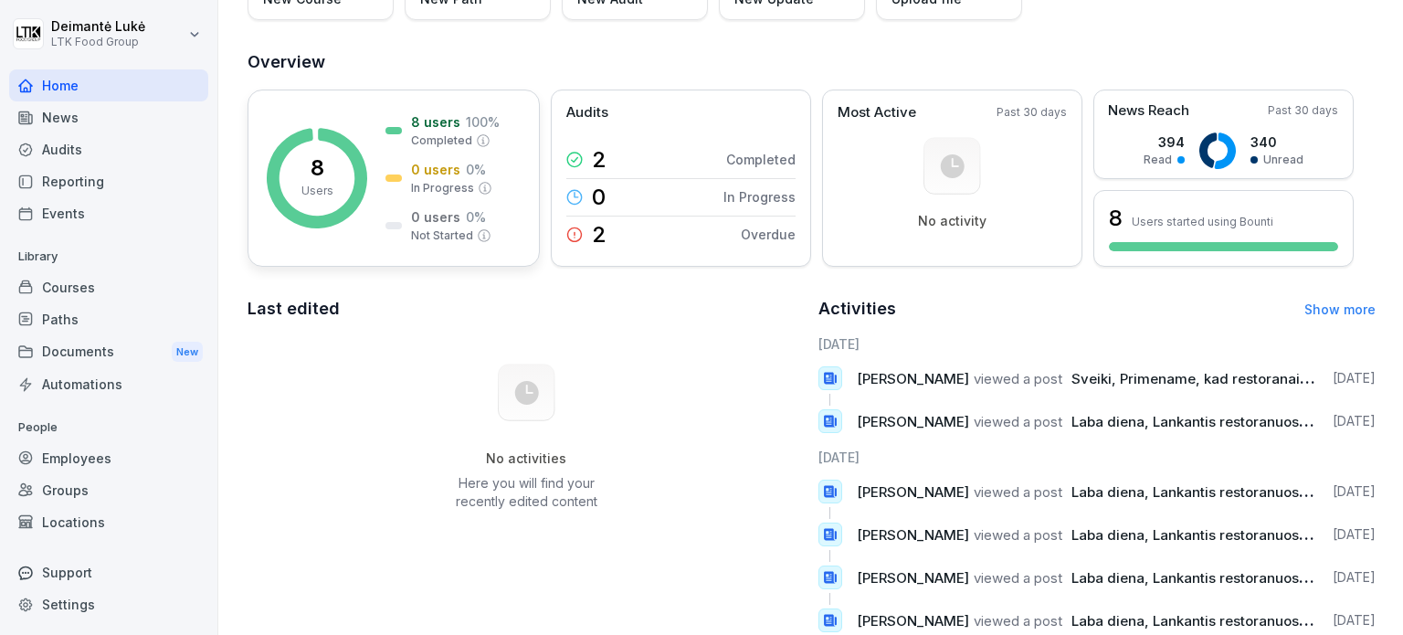
scroll to position [183, 0]
click at [74, 277] on div "Courses" at bounding box center [108, 287] width 199 height 32
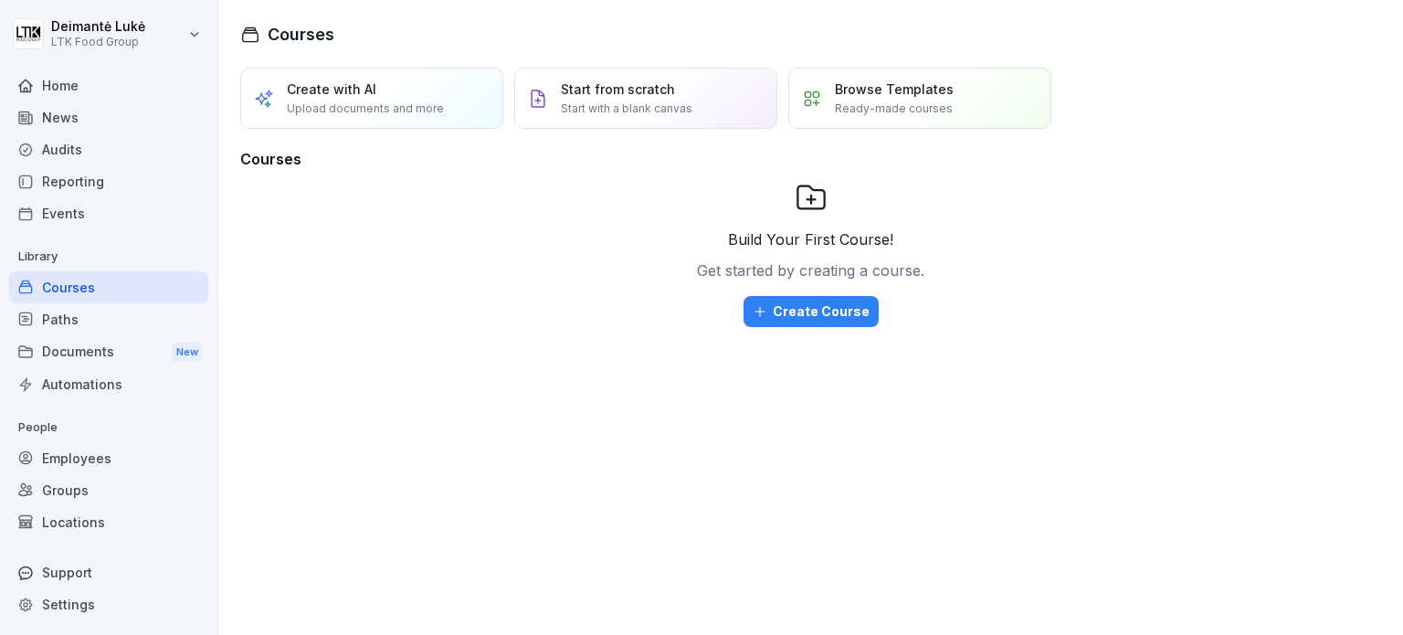
click at [70, 110] on div "News" at bounding box center [108, 117] width 199 height 32
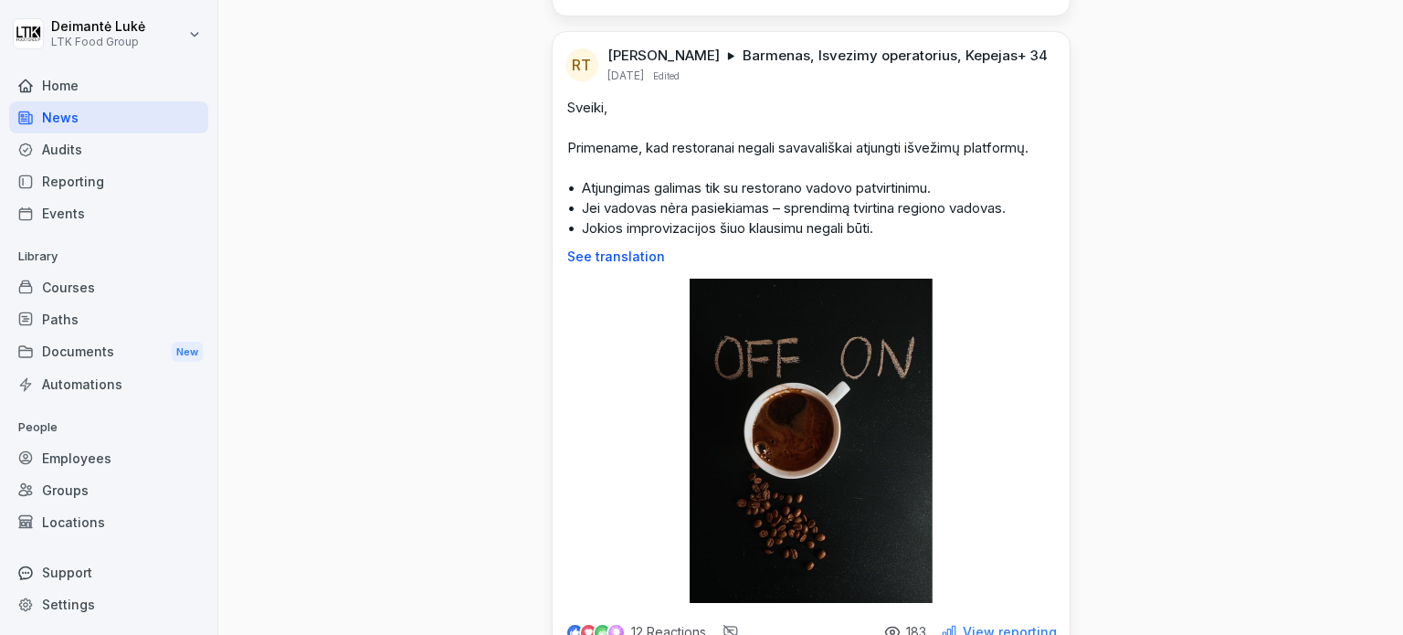
scroll to position [1187, 0]
